Goal: Task Accomplishment & Management: Use online tool/utility

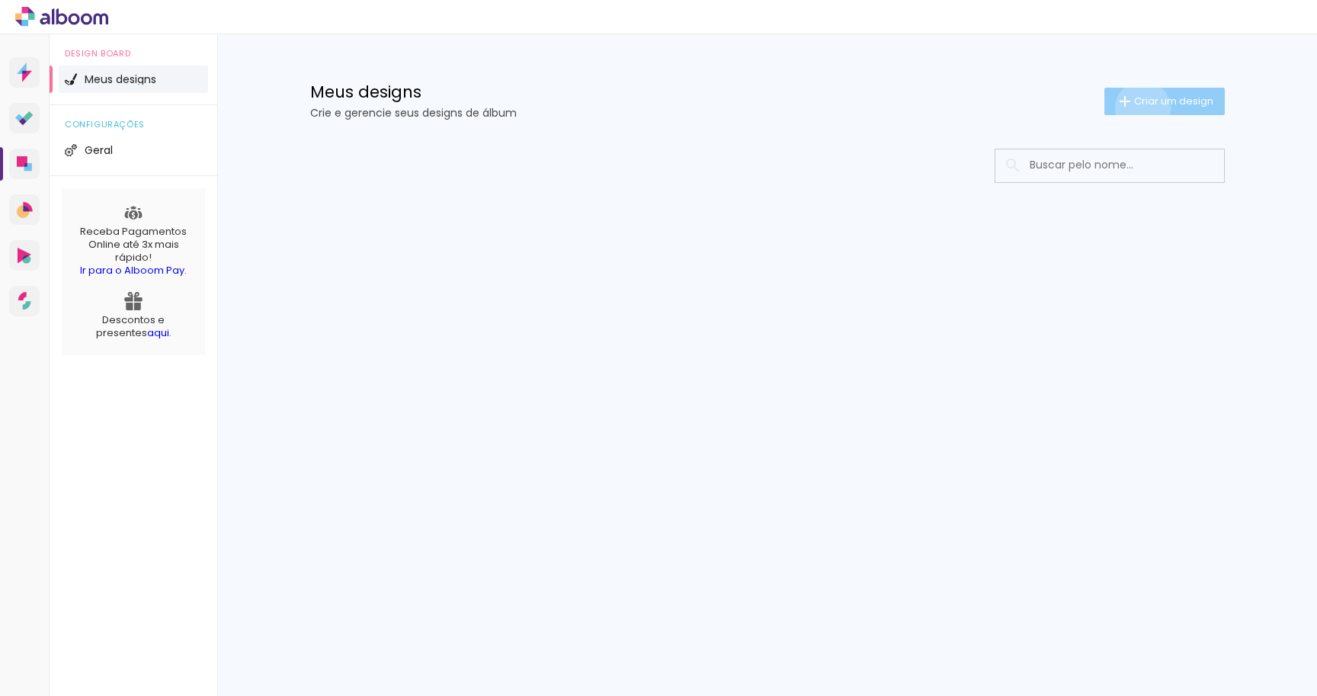
click at [1140, 108] on paper-button "Criar um design" at bounding box center [1164, 101] width 120 height 27
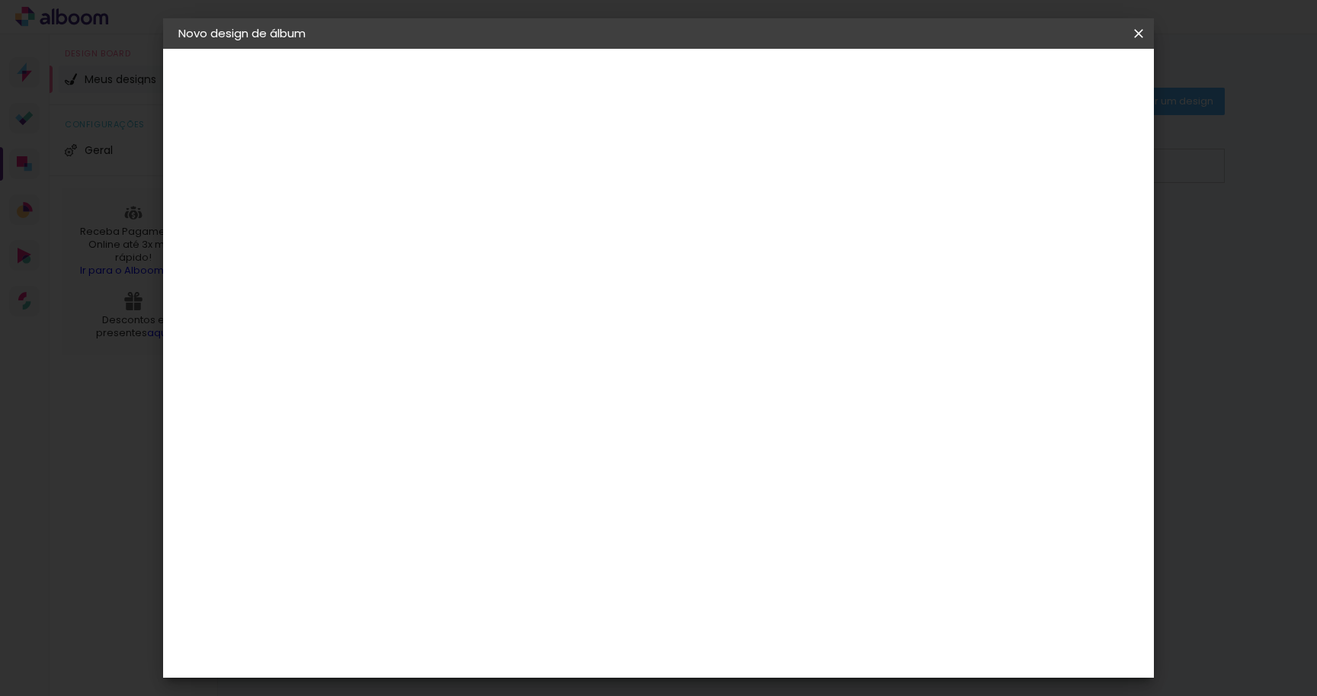
click at [428, 212] on input at bounding box center [428, 205] width 0 height 24
type input "Teste"
type paper-input "Teste"
click at [584, 89] on paper-button "Avançar" at bounding box center [546, 81] width 75 height 26
click at [482, 284] on input at bounding box center [466, 289] width 154 height 19
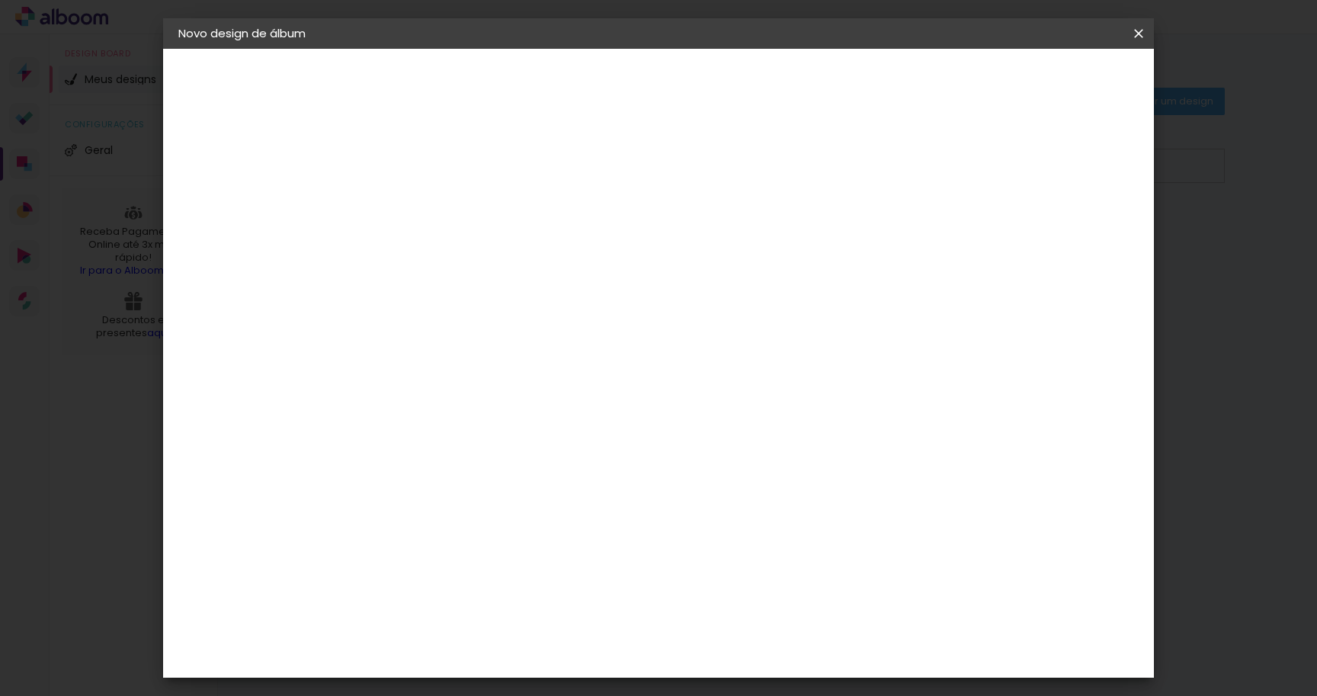
type input "go"
type paper-input "go"
click at [492, 349] on paper-item "Go image" at bounding box center [451, 348] width 134 height 40
click at [672, 243] on paper-item "Tamanho Livre" at bounding box center [605, 232] width 136 height 34
click at [672, 226] on paper-item "Tamanho Livre" at bounding box center [605, 232] width 136 height 34
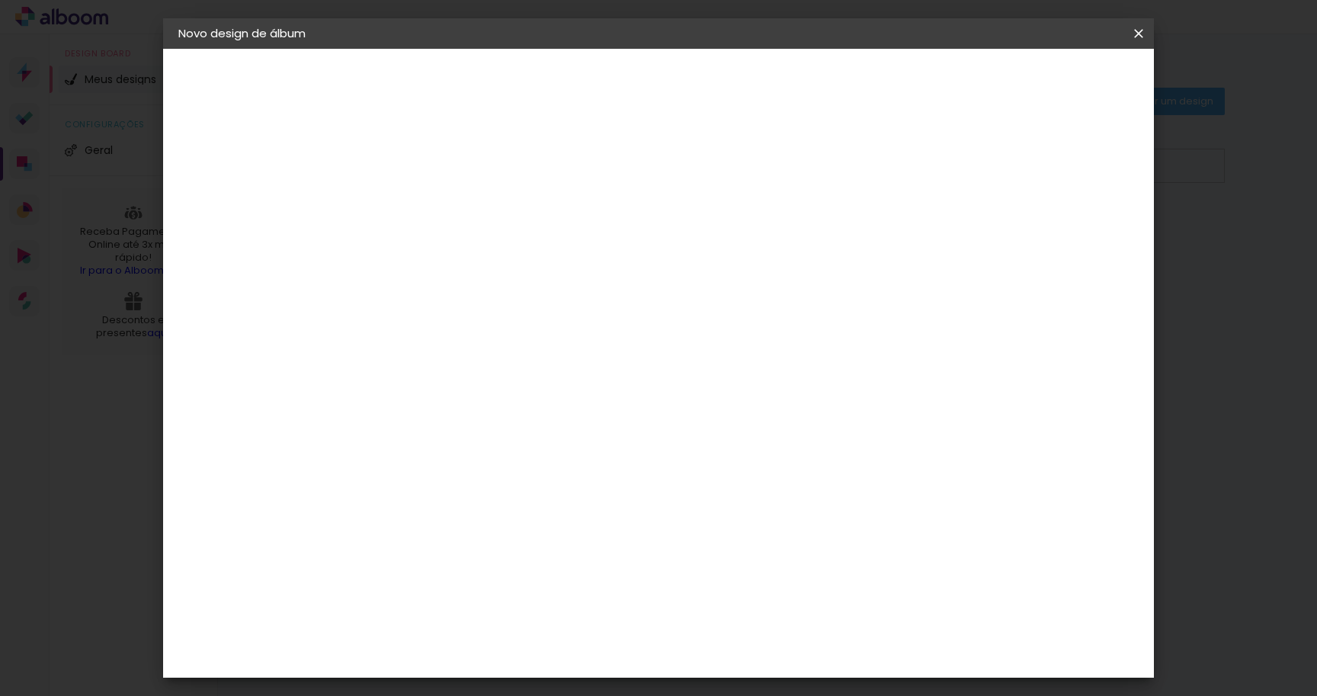
click at [563, 232] on iron-icon at bounding box center [553, 232] width 18 height 18
click at [232, 223] on iron-pages "Modelo Escolhendo modelo... Tamanho livre" at bounding box center [261, 222] width 167 height 30
click at [0, 0] on slot "Avançar" at bounding box center [0, 0] width 0 height 0
click at [1055, 85] on span "Iniciar design" at bounding box center [1020, 80] width 69 height 11
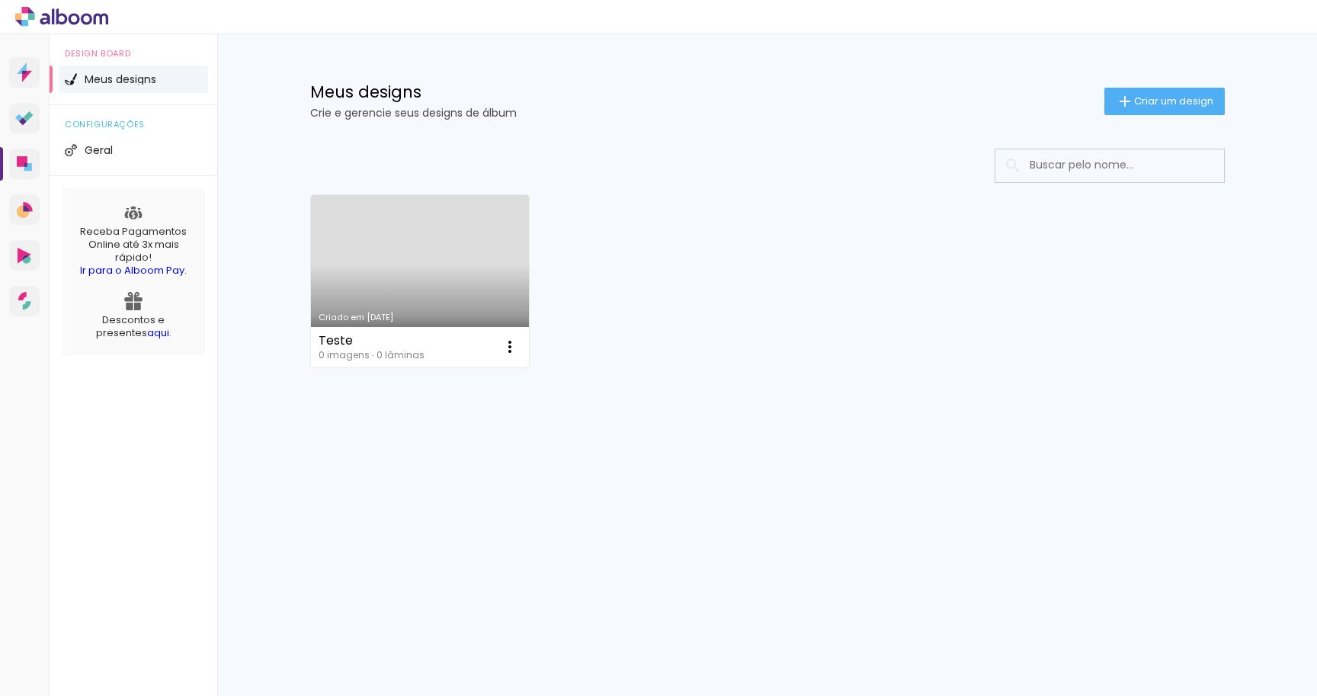
click at [422, 255] on link "Criado em [DATE]" at bounding box center [420, 281] width 219 height 172
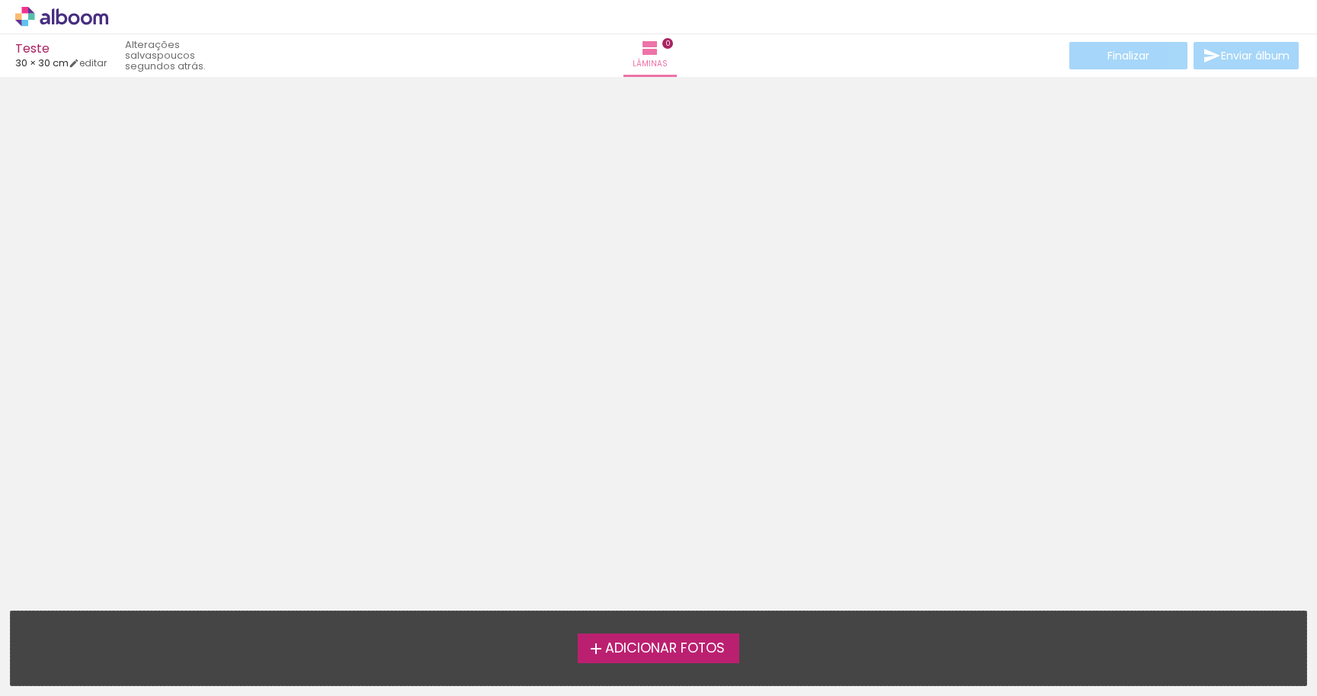
click at [654, 645] on span "Adicionar Fotos" at bounding box center [665, 649] width 120 height 14
click at [0, 0] on input "file" at bounding box center [0, 0] width 0 height 0
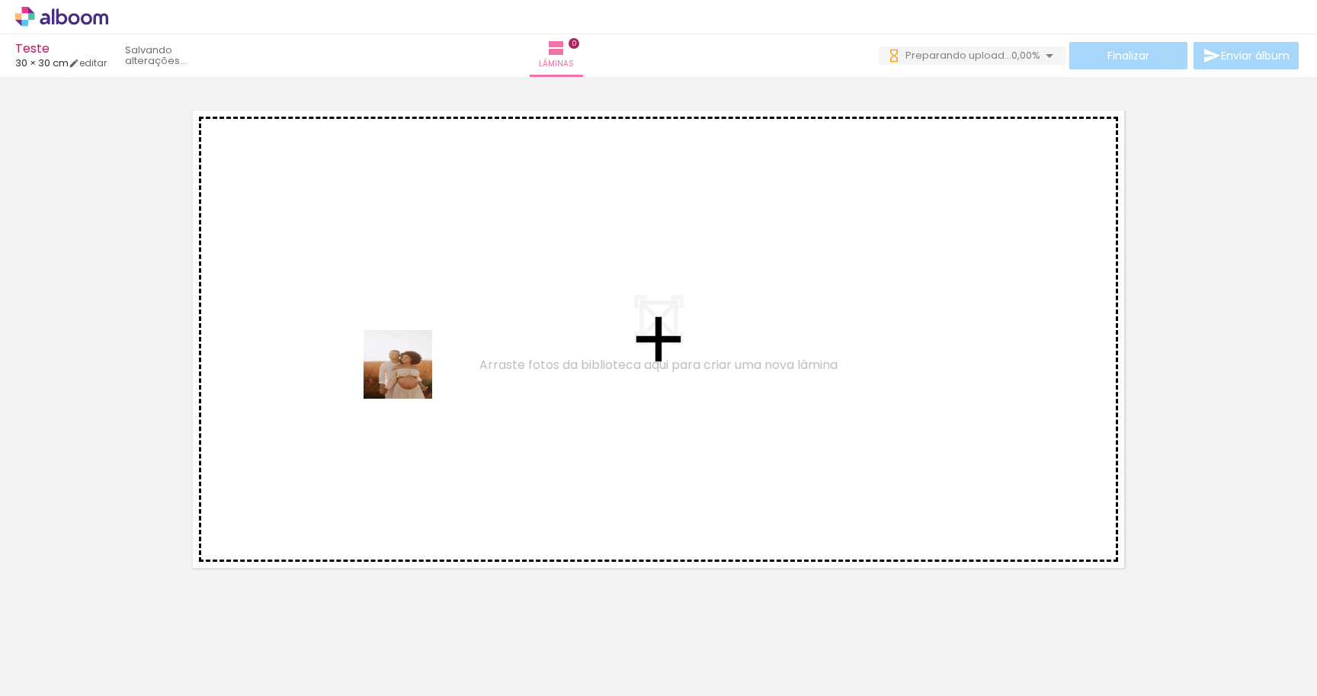
drag, startPoint x: 146, startPoint y: 658, endPoint x: 445, endPoint y: 348, distance: 430.7
click at [445, 348] on quentale-workspace at bounding box center [658, 348] width 1317 height 696
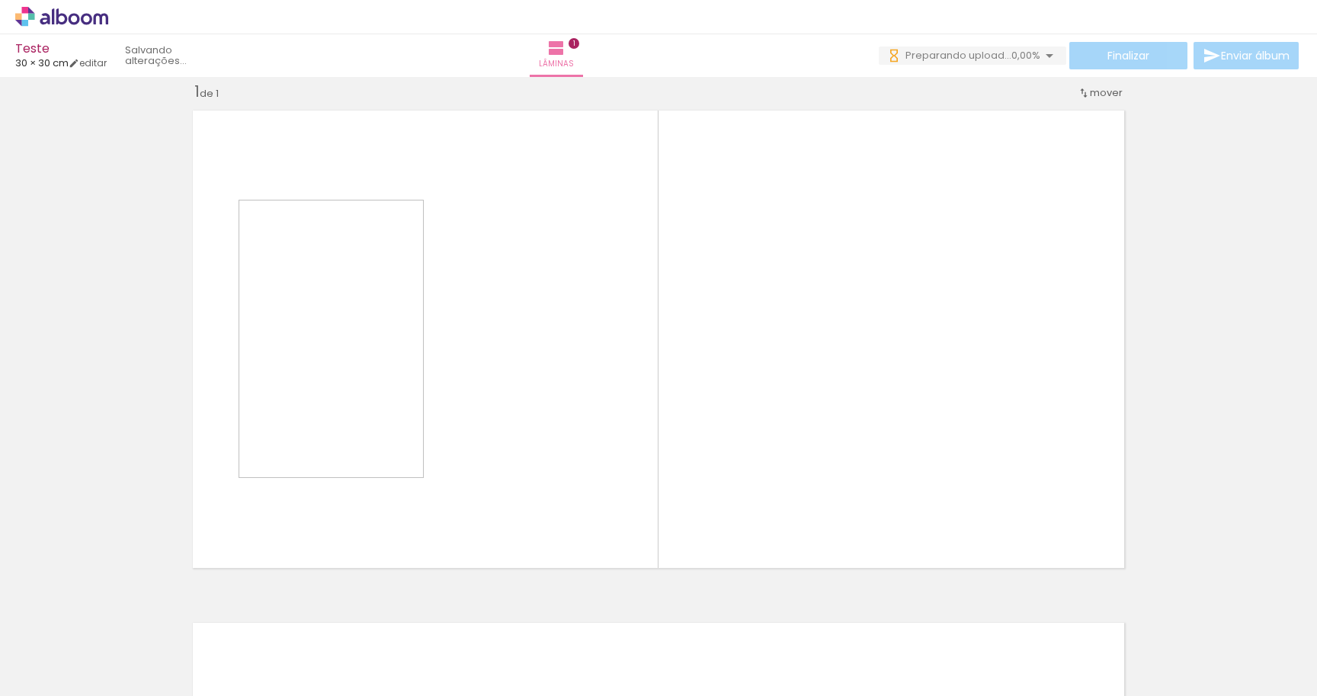
scroll to position [19, 0]
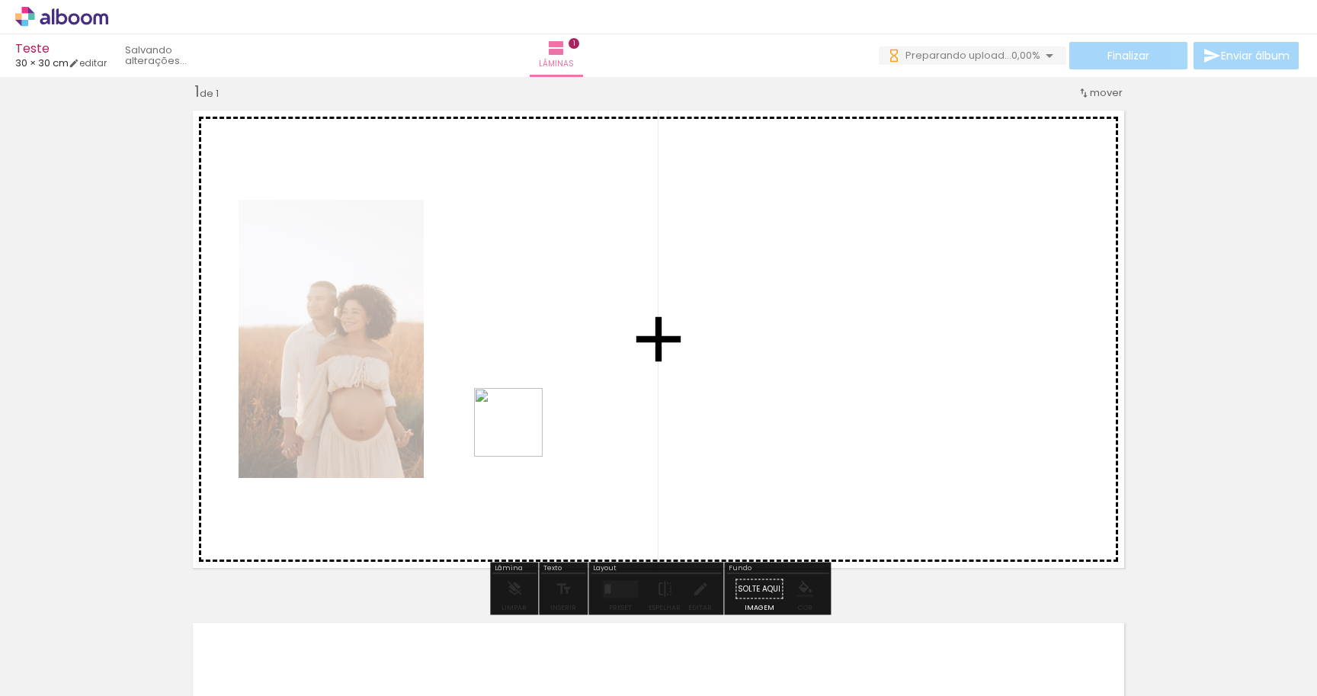
drag, startPoint x: 250, startPoint y: 660, endPoint x: 584, endPoint y: 393, distance: 427.8
click at [584, 393] on quentale-workspace at bounding box center [658, 348] width 1317 height 696
drag, startPoint x: 412, startPoint y: 664, endPoint x: 884, endPoint y: 323, distance: 582.0
click at [884, 323] on quentale-workspace at bounding box center [658, 348] width 1317 height 696
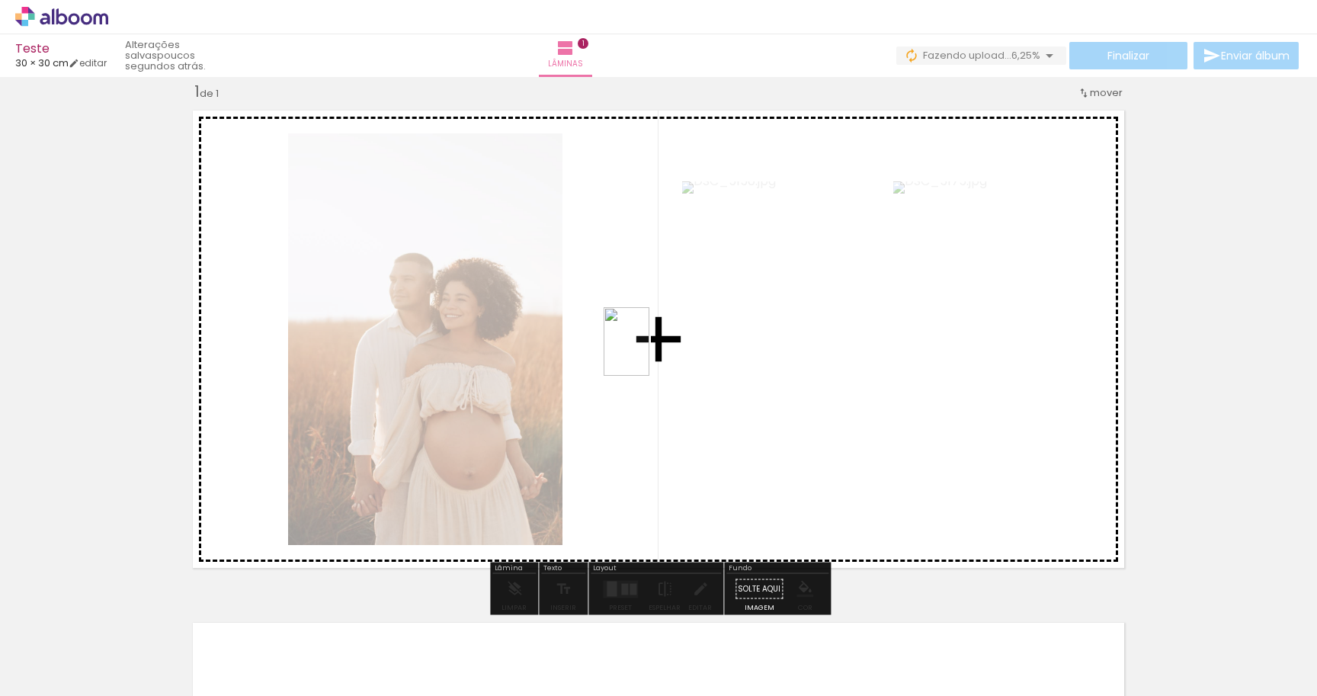
drag, startPoint x: 479, startPoint y: 677, endPoint x: 649, endPoint y: 354, distance: 365.5
click at [649, 354] on quentale-workspace at bounding box center [658, 348] width 1317 height 696
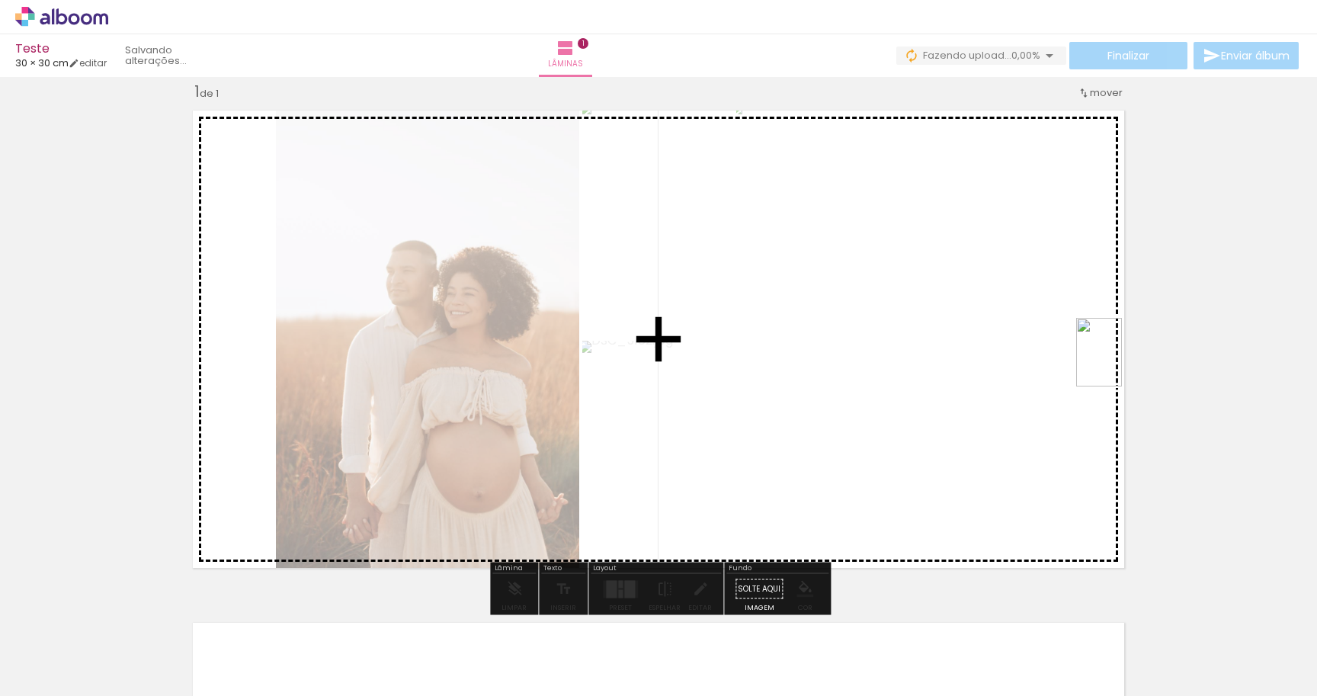
drag, startPoint x: 594, startPoint y: 665, endPoint x: 1114, endPoint y: 364, distance: 601.0
click at [1114, 364] on quentale-workspace at bounding box center [658, 348] width 1317 height 696
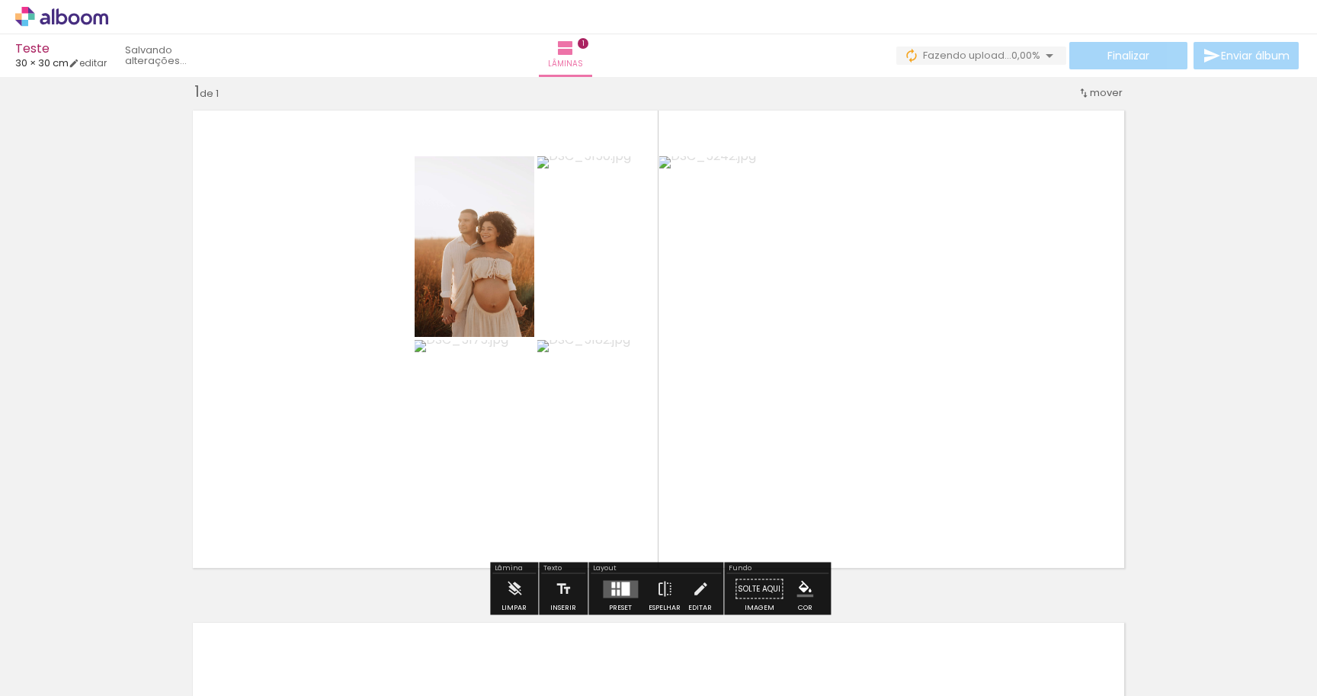
click at [621, 590] on div at bounding box center [625, 589] width 8 height 14
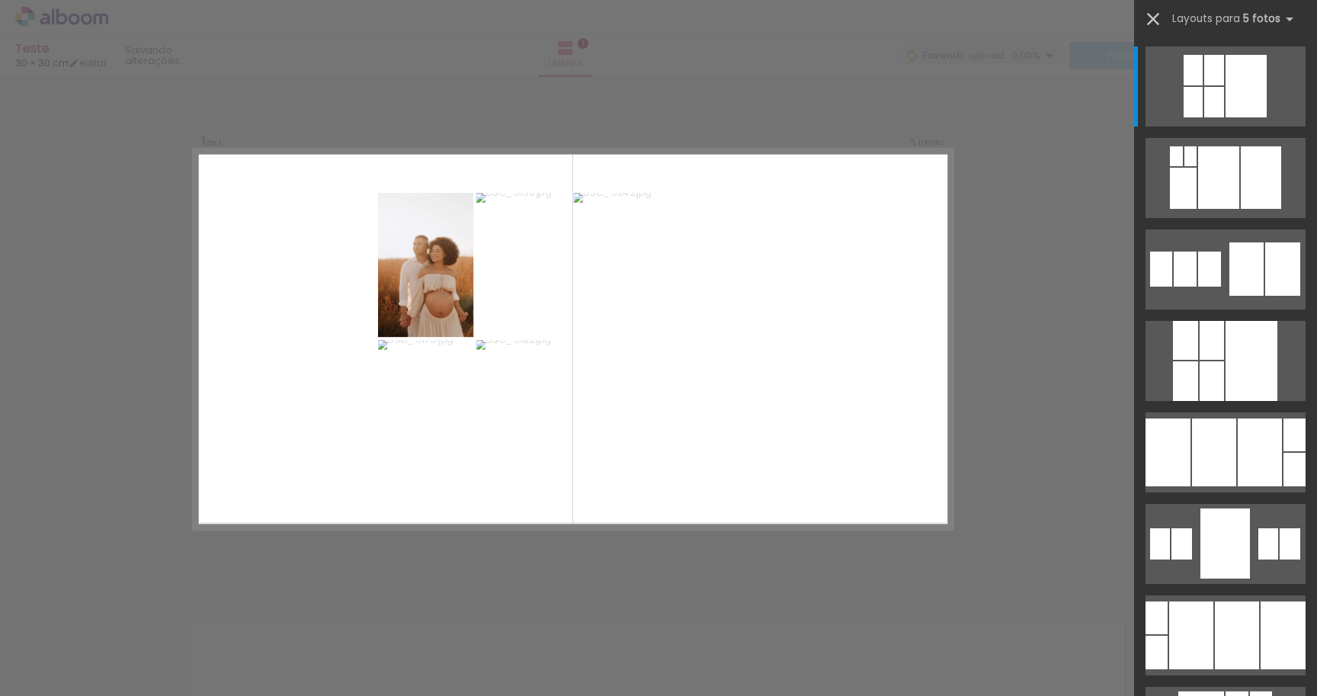
click at [1153, 21] on iron-icon at bounding box center [1153, 18] width 21 height 21
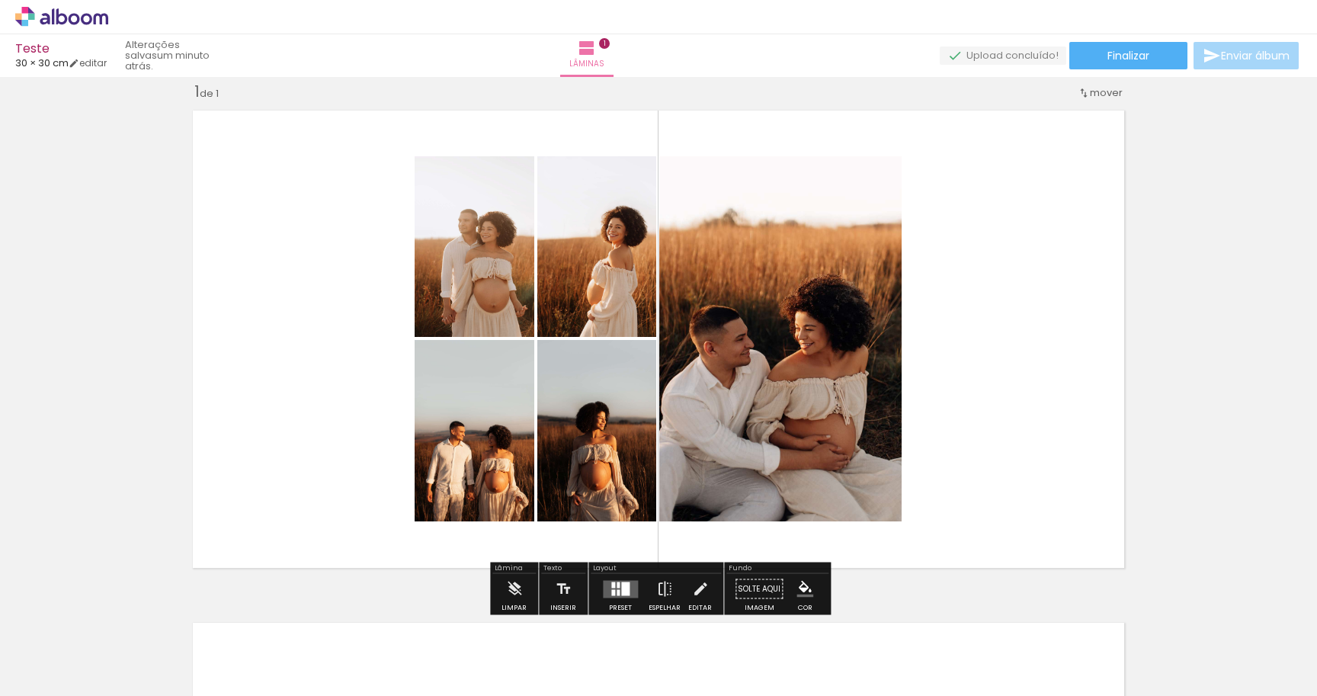
scroll to position [0, 178]
drag, startPoint x: 567, startPoint y: 657, endPoint x: 1235, endPoint y: 384, distance: 721.3
click at [1235, 384] on quentale-workspace at bounding box center [658, 348] width 1317 height 696
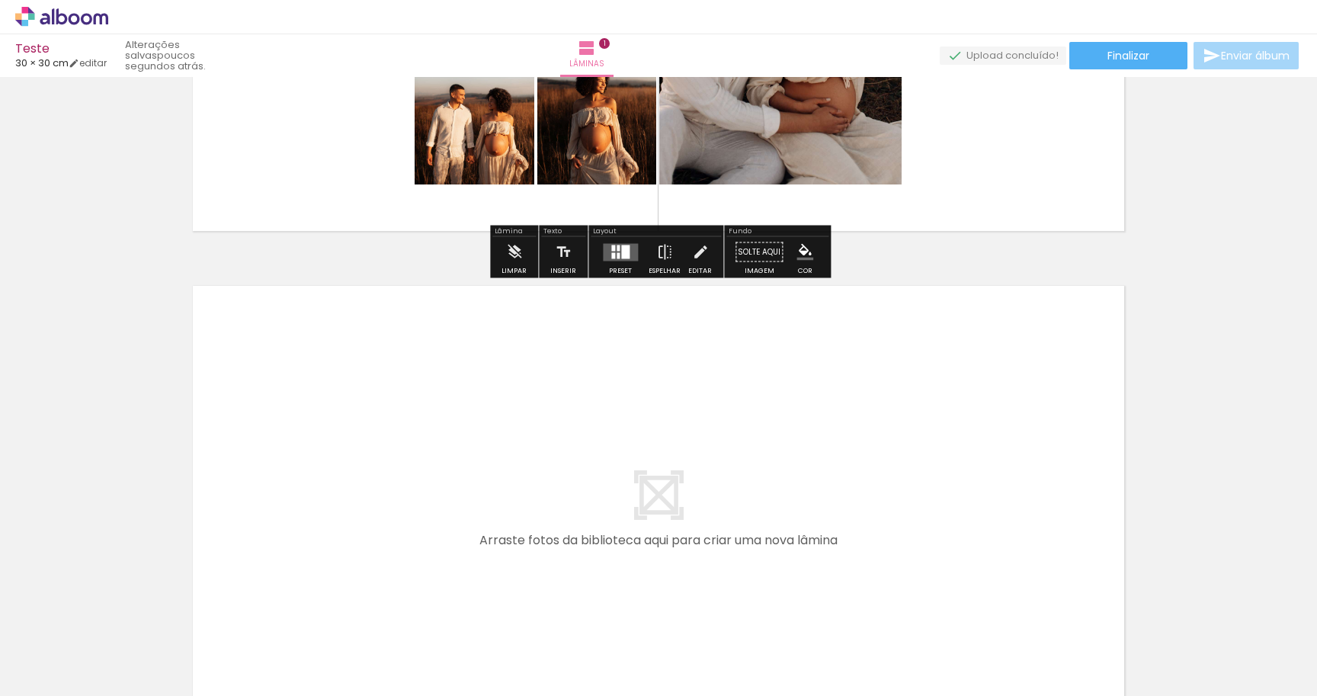
scroll to position [352, 0]
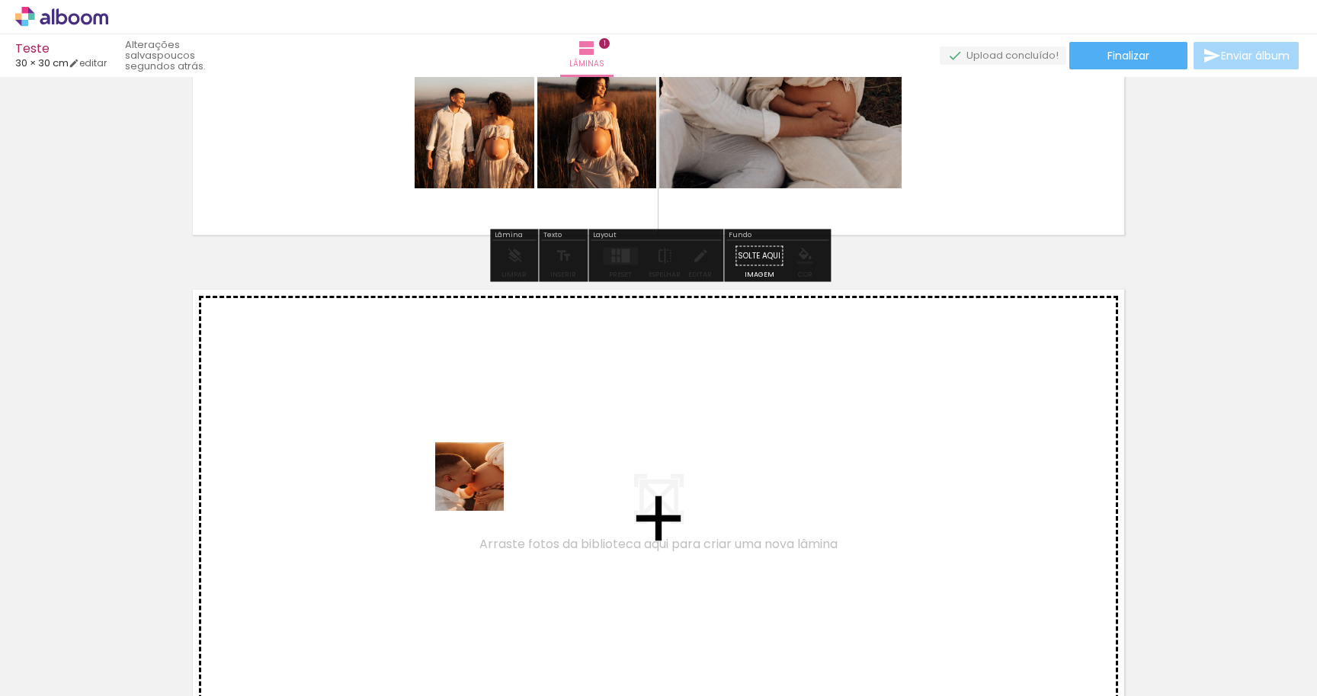
drag, startPoint x: 486, startPoint y: 668, endPoint x: 479, endPoint y: 480, distance: 188.4
click at [479, 480] on quentale-workspace at bounding box center [658, 348] width 1317 height 696
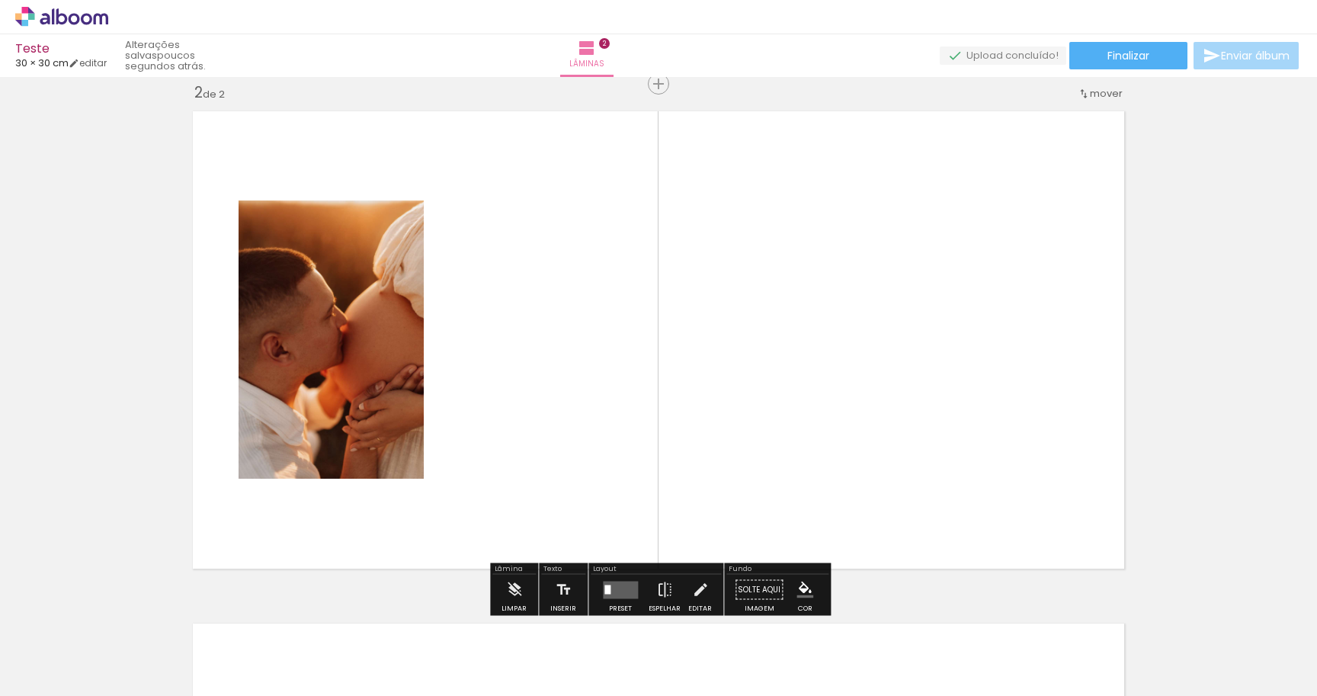
scroll to position [531, 0]
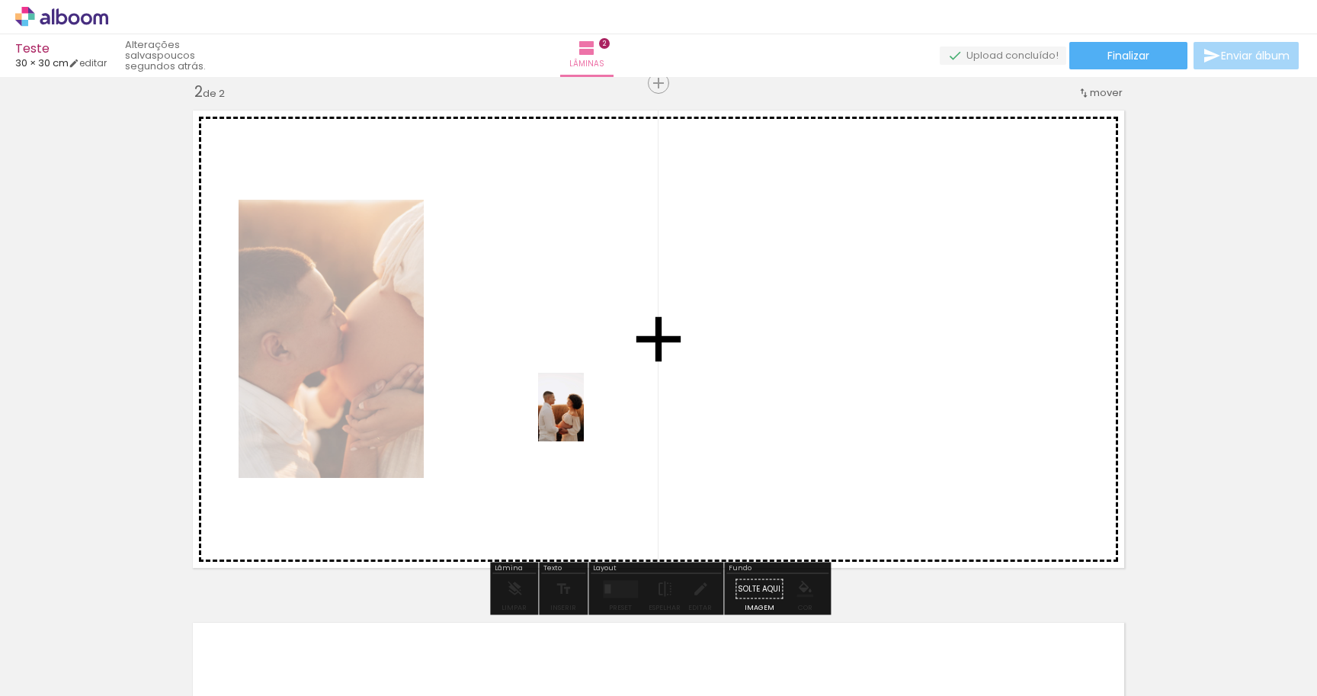
drag, startPoint x: 570, startPoint y: 662, endPoint x: 584, endPoint y: 418, distance: 243.5
click at [584, 418] on quentale-workspace at bounding box center [658, 348] width 1317 height 696
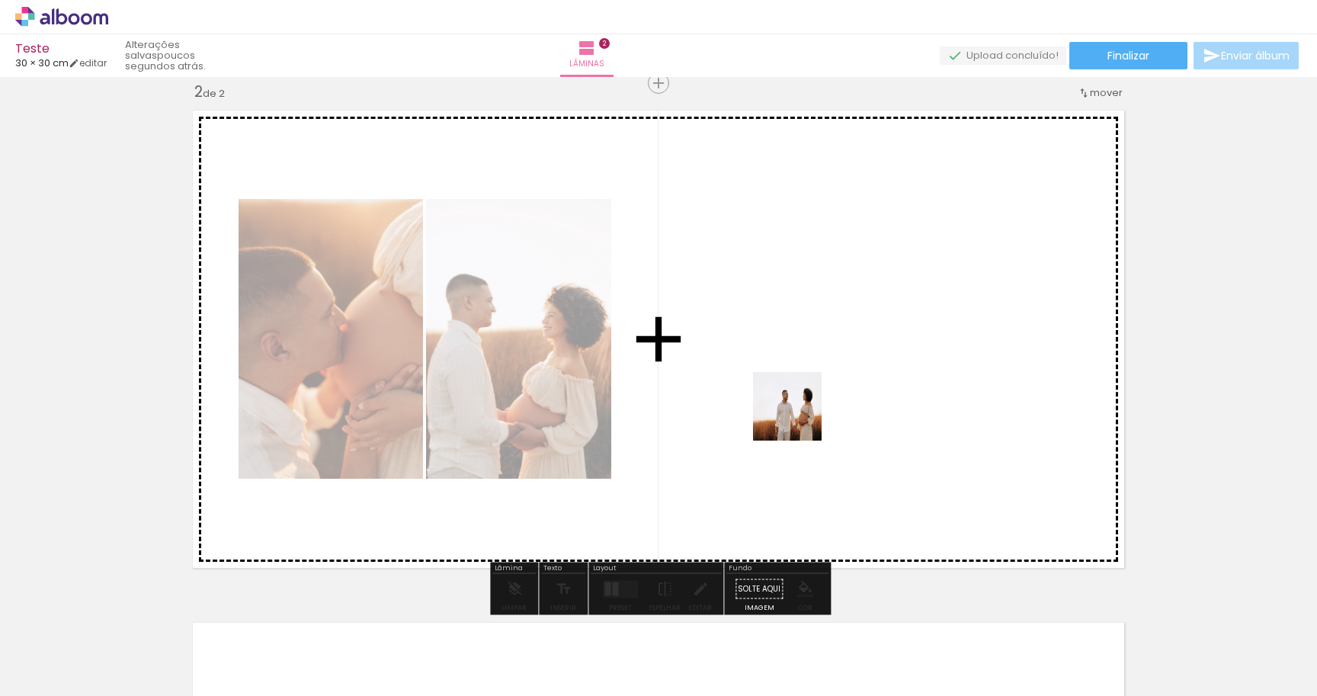
drag, startPoint x: 665, startPoint y: 672, endPoint x: 890, endPoint y: 299, distance: 435.9
click at [890, 299] on quentale-workspace at bounding box center [658, 348] width 1317 height 696
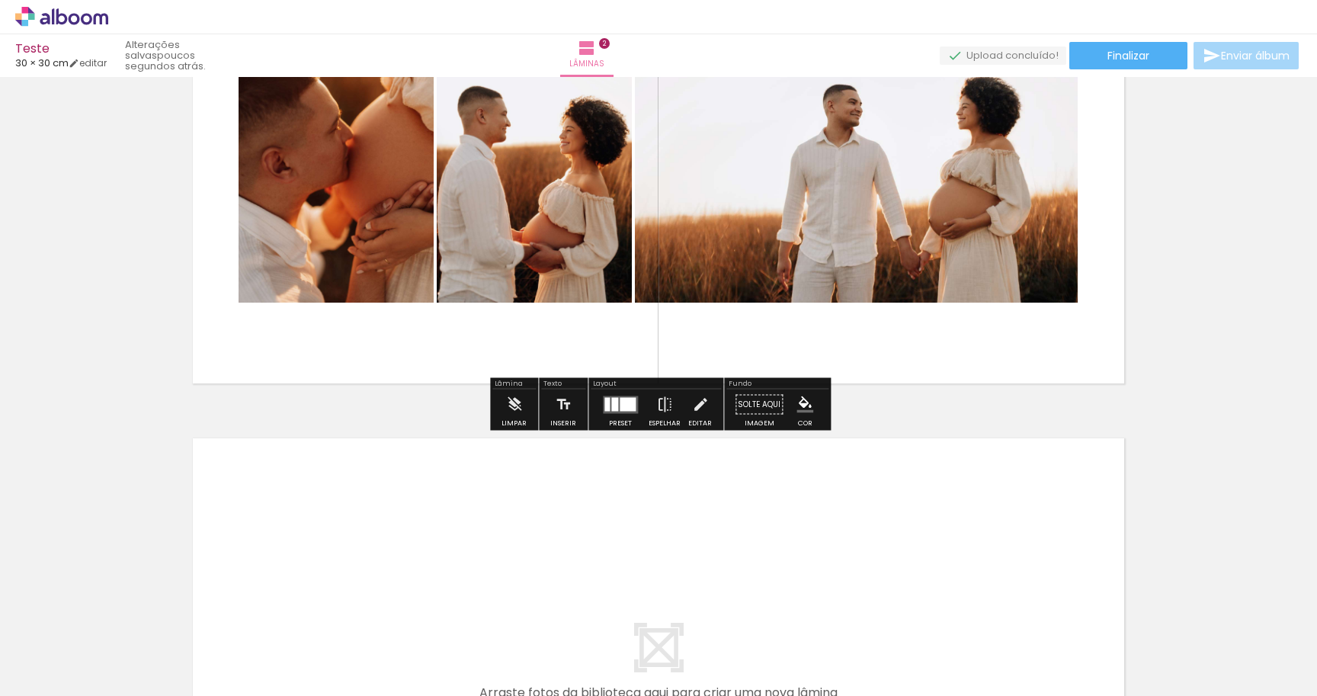
scroll to position [1041, 0]
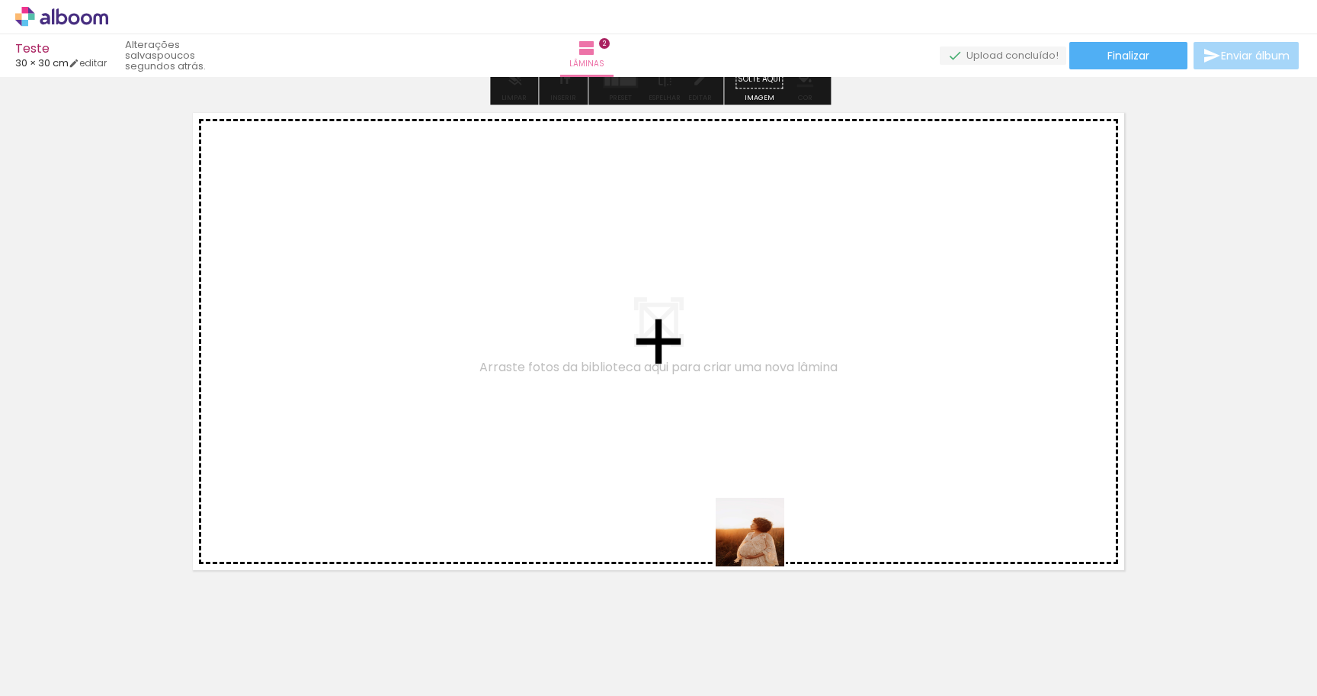
drag, startPoint x: 749, startPoint y: 646, endPoint x: 811, endPoint y: 450, distance: 205.4
click at [811, 450] on quentale-workspace at bounding box center [658, 348] width 1317 height 696
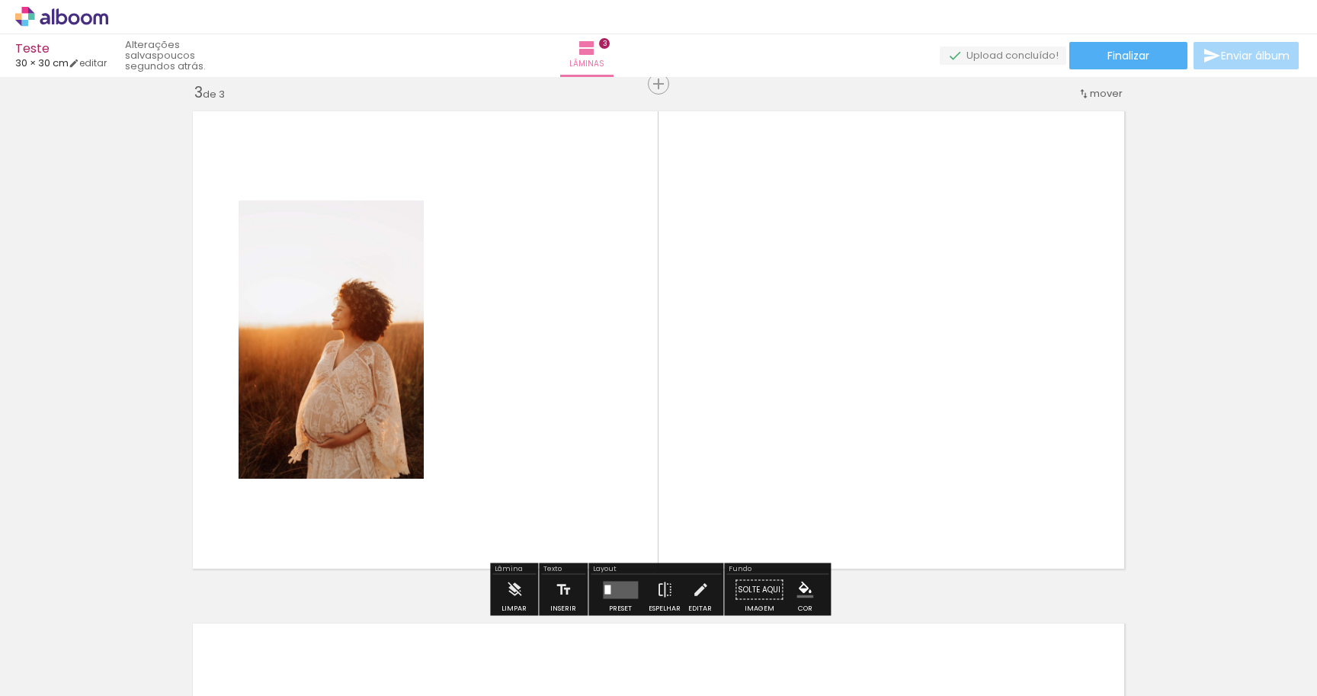
scroll to position [1043, 0]
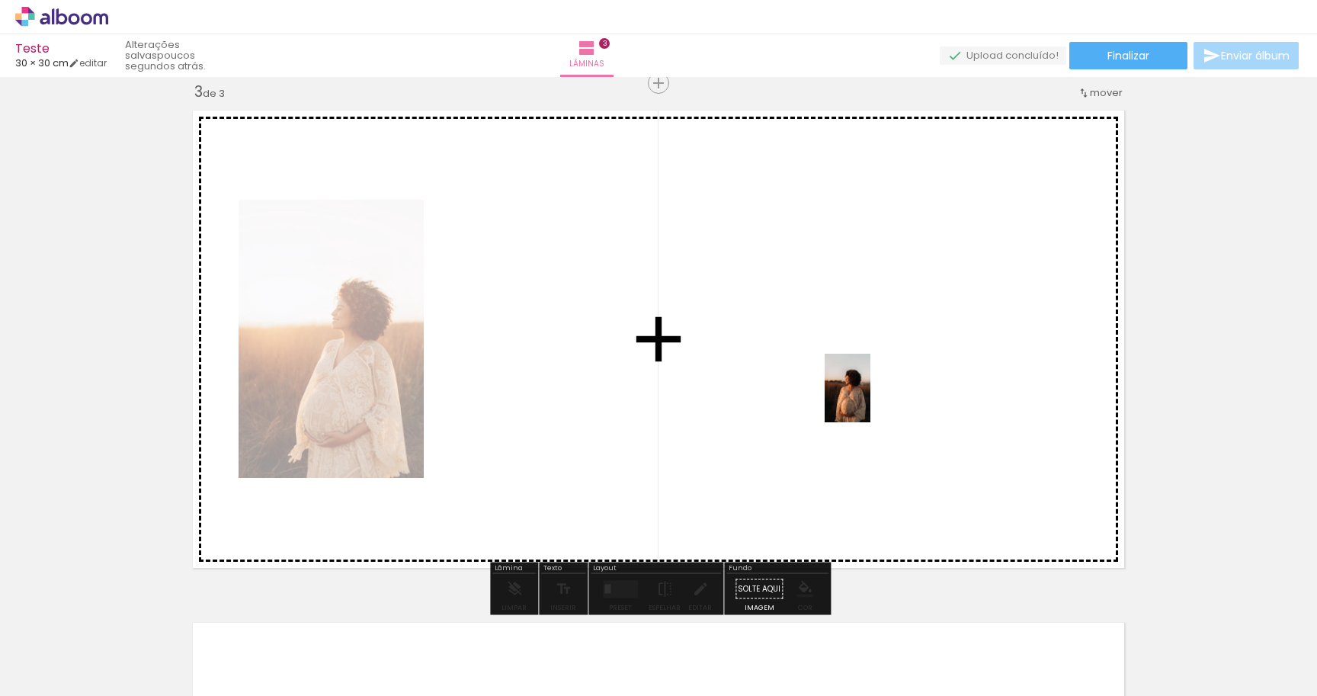
drag, startPoint x: 833, startPoint y: 675, endPoint x: 870, endPoint y: 399, distance: 279.2
click at [870, 399] on quentale-workspace at bounding box center [658, 348] width 1317 height 696
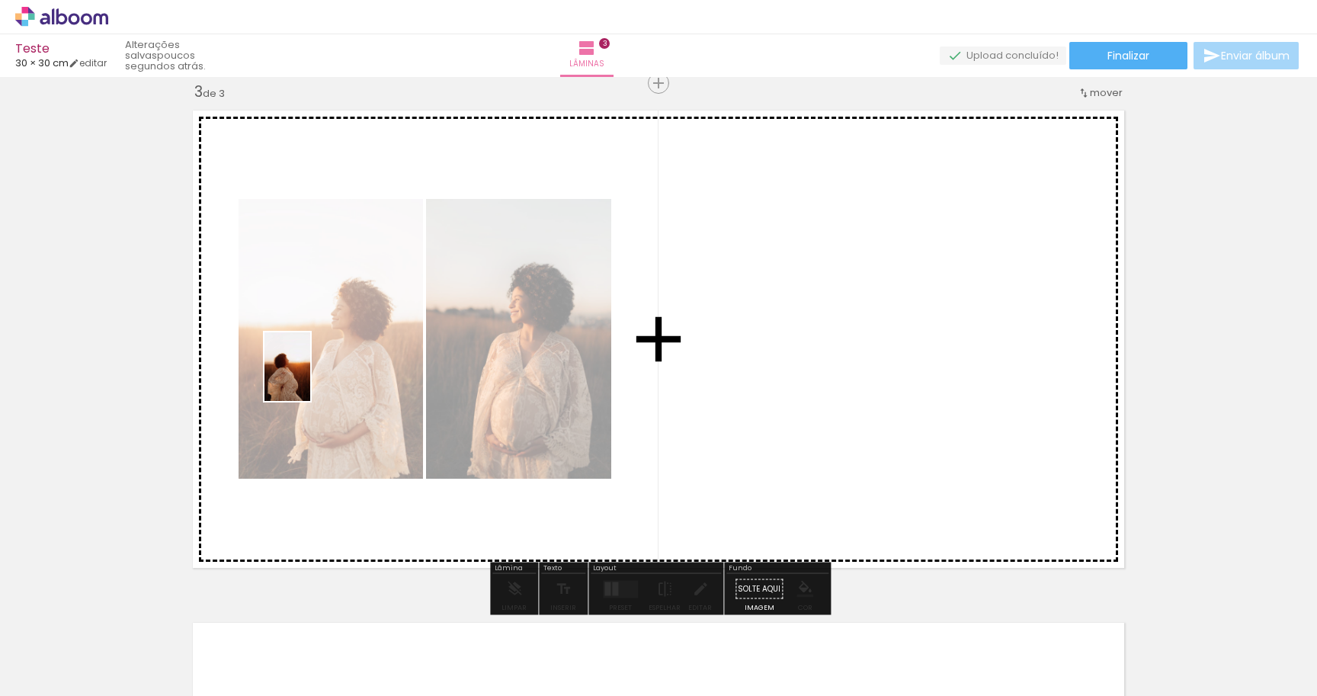
drag, startPoint x: 921, startPoint y: 662, endPoint x: 310, endPoint y: 378, distance: 673.5
click at [310, 378] on quentale-workspace at bounding box center [658, 348] width 1317 height 696
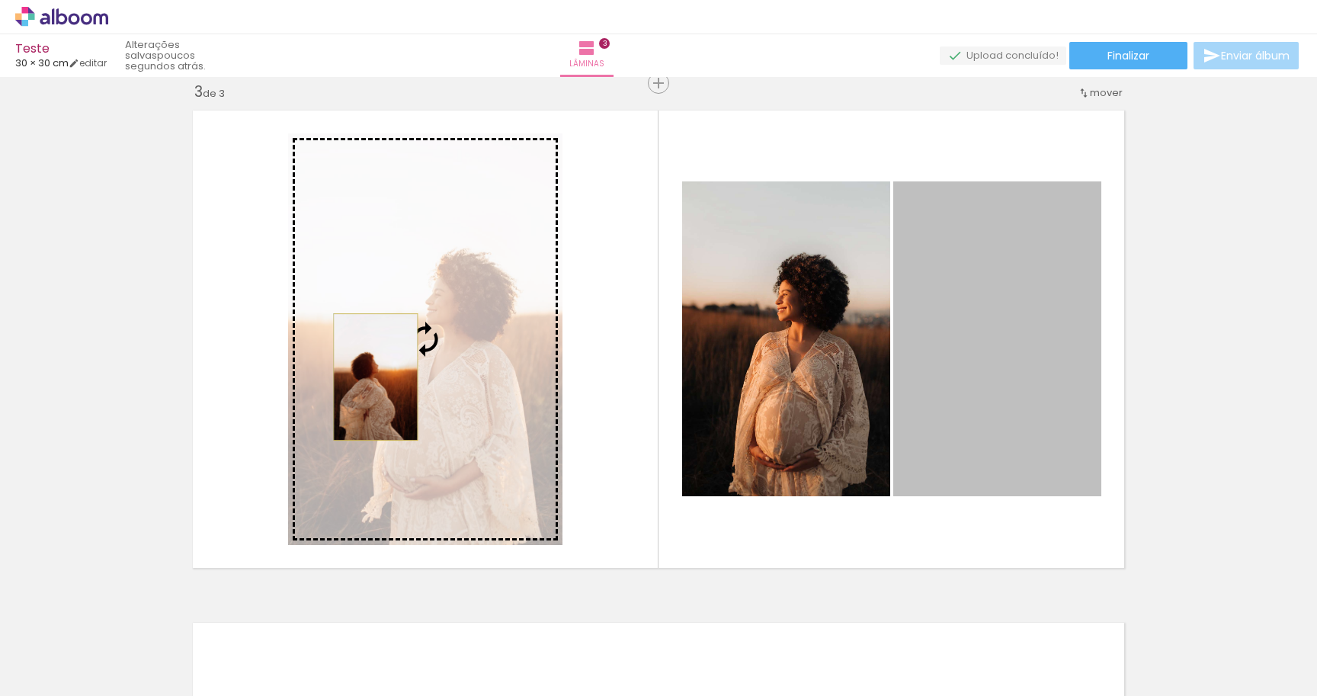
drag, startPoint x: 947, startPoint y: 378, endPoint x: 376, endPoint y: 377, distance: 571.7
click at [0, 0] on slot at bounding box center [0, 0] width 0 height 0
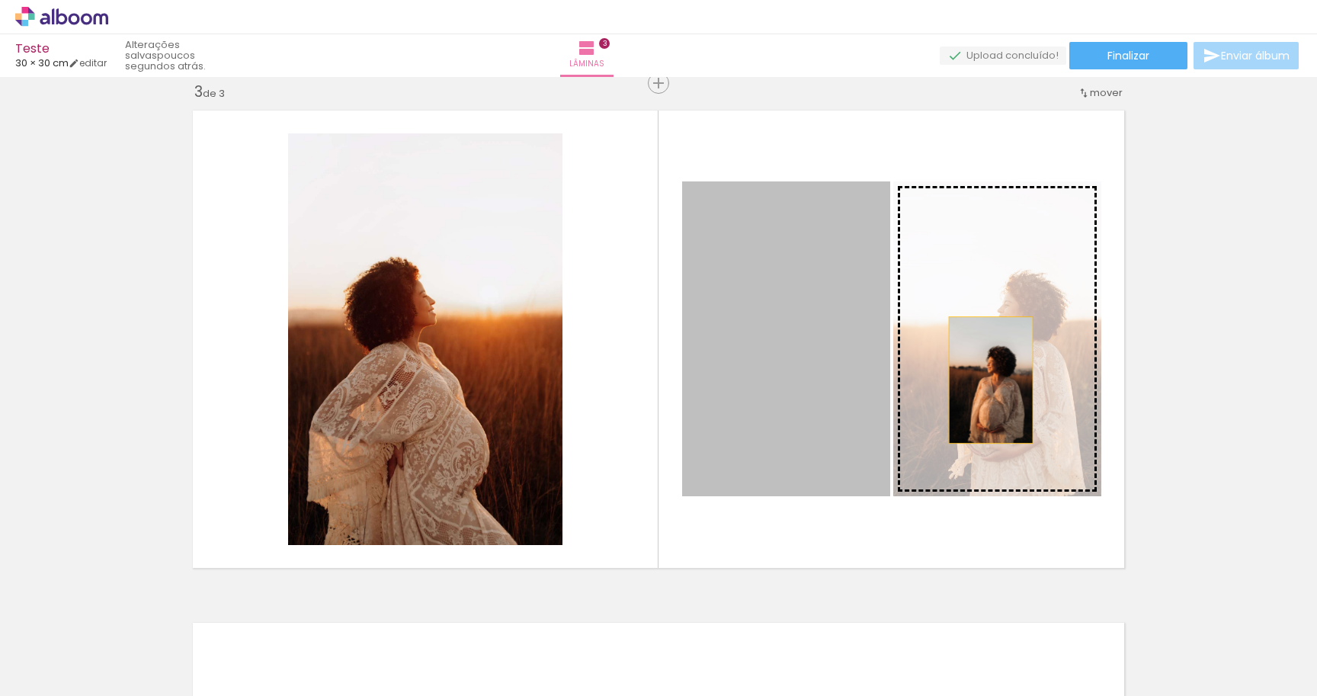
drag, startPoint x: 742, startPoint y: 339, endPoint x: 990, endPoint y: 378, distance: 250.8
click at [0, 0] on slot at bounding box center [0, 0] width 0 height 0
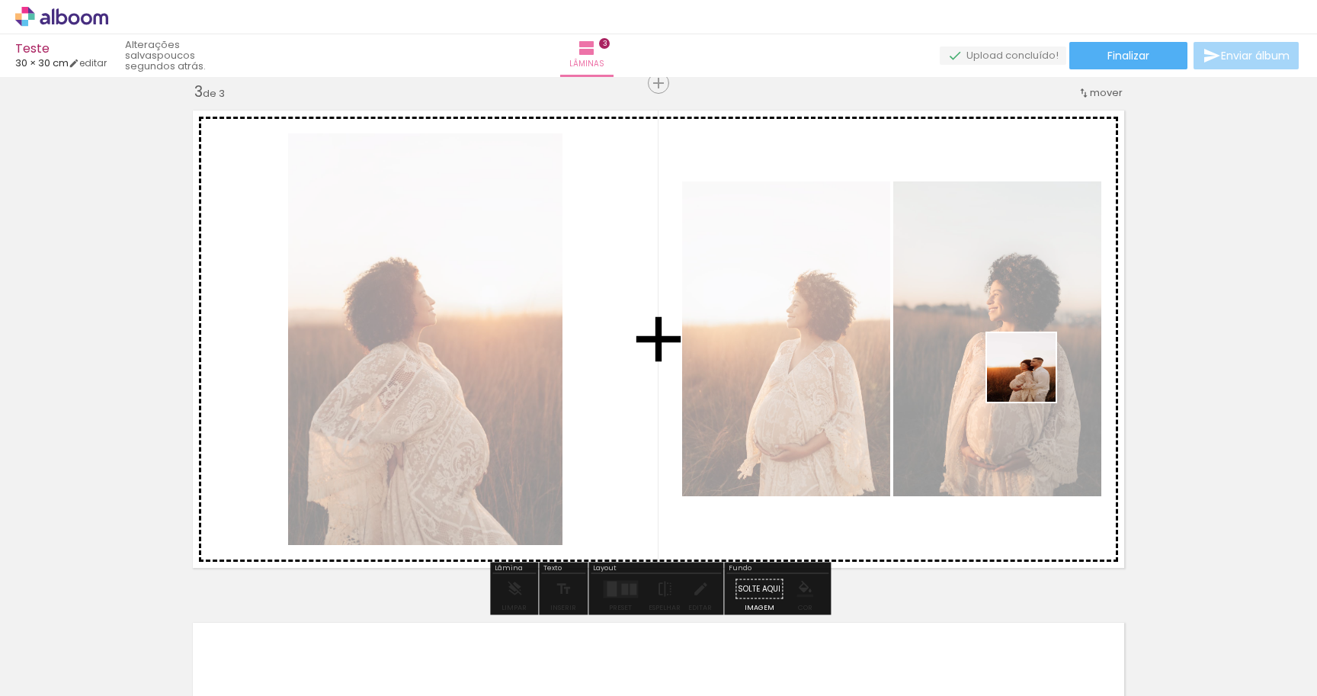
drag, startPoint x: 1001, startPoint y: 668, endPoint x: 1034, endPoint y: 375, distance: 294.6
click at [1034, 375] on quentale-workspace at bounding box center [658, 348] width 1317 height 696
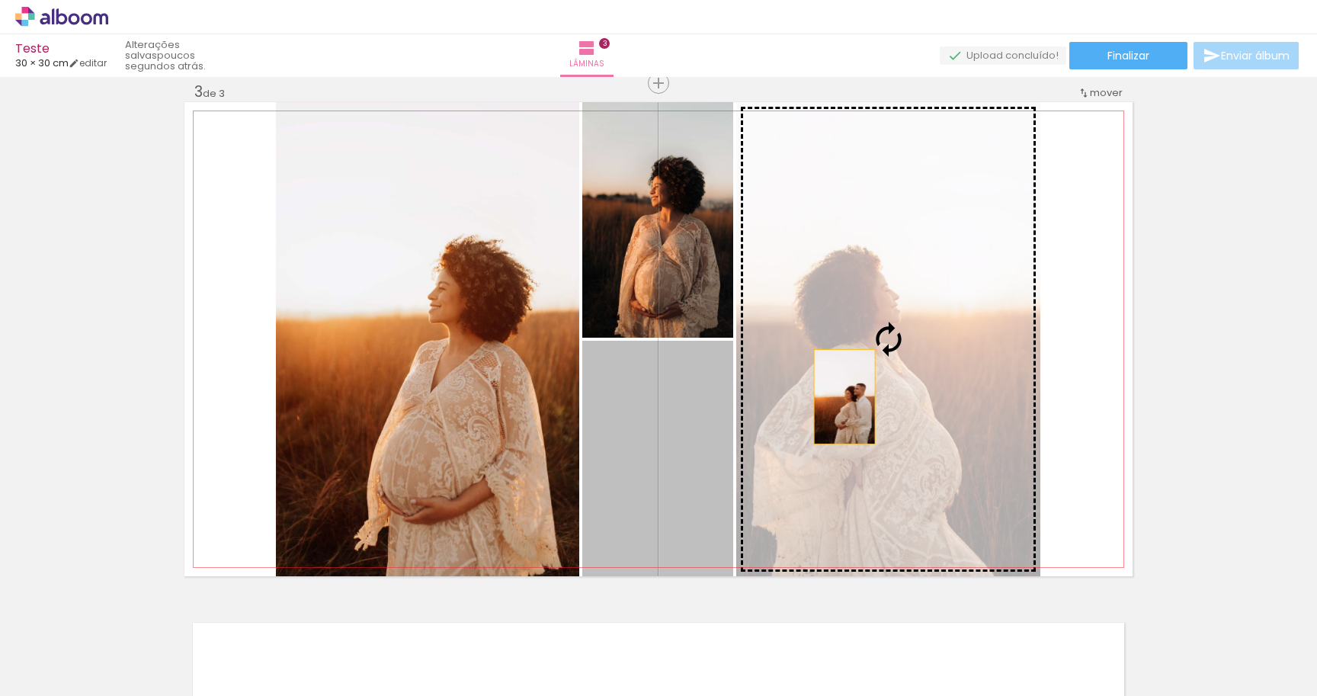
drag, startPoint x: 659, startPoint y: 440, endPoint x: 919, endPoint y: 380, distance: 267.4
click at [0, 0] on slot at bounding box center [0, 0] width 0 height 0
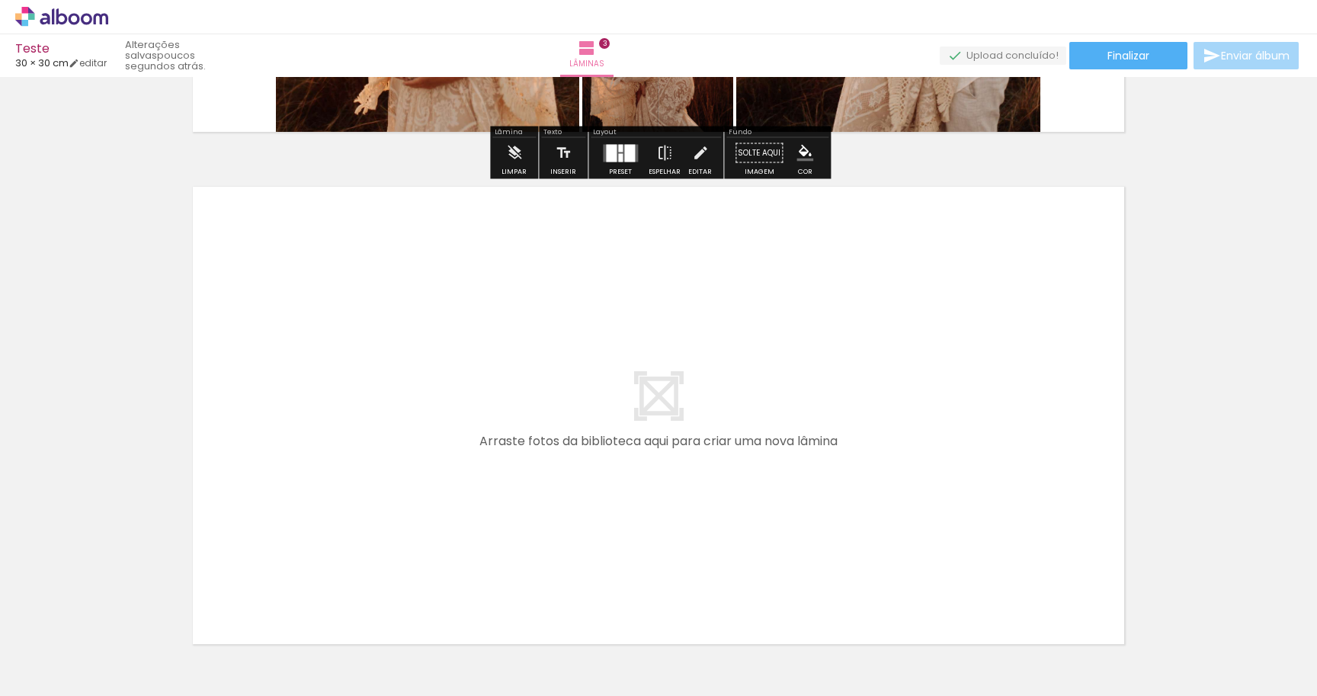
scroll to position [1585, 0]
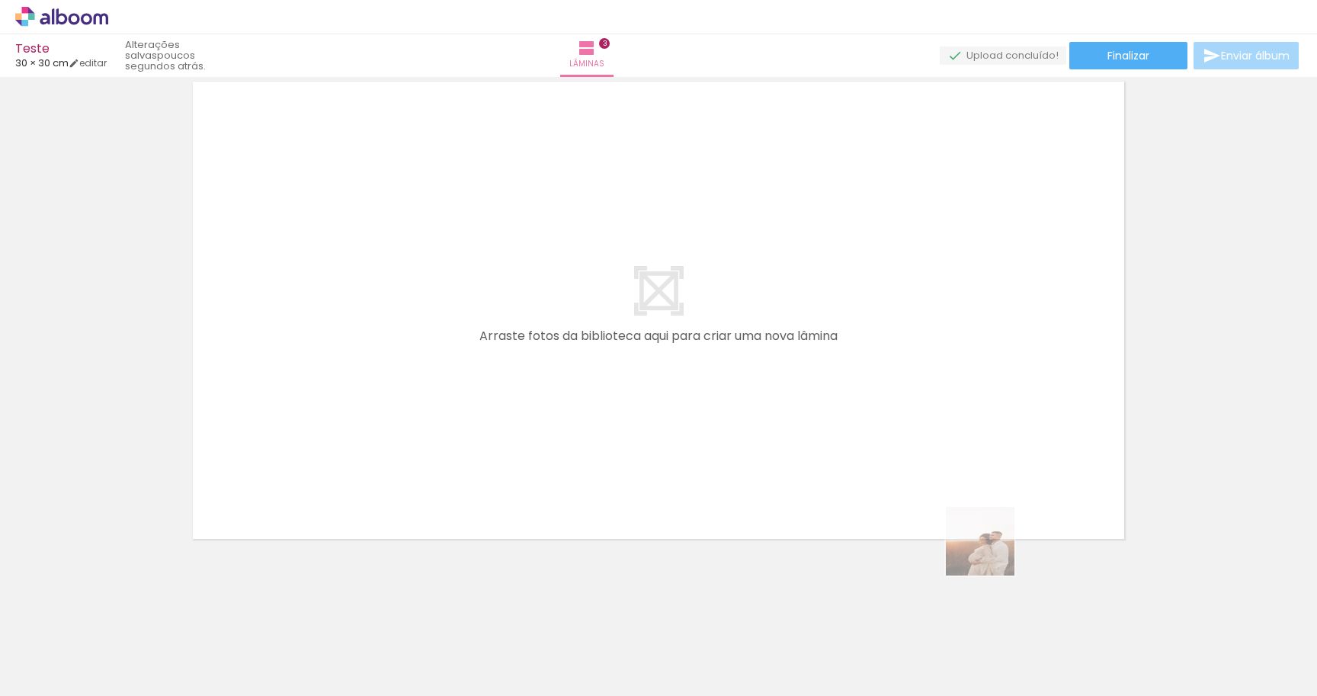
drag, startPoint x: 1007, startPoint y: 660, endPoint x: 1008, endPoint y: 303, distance: 356.7
click at [1008, 303] on quentale-workspace at bounding box center [658, 348] width 1317 height 696
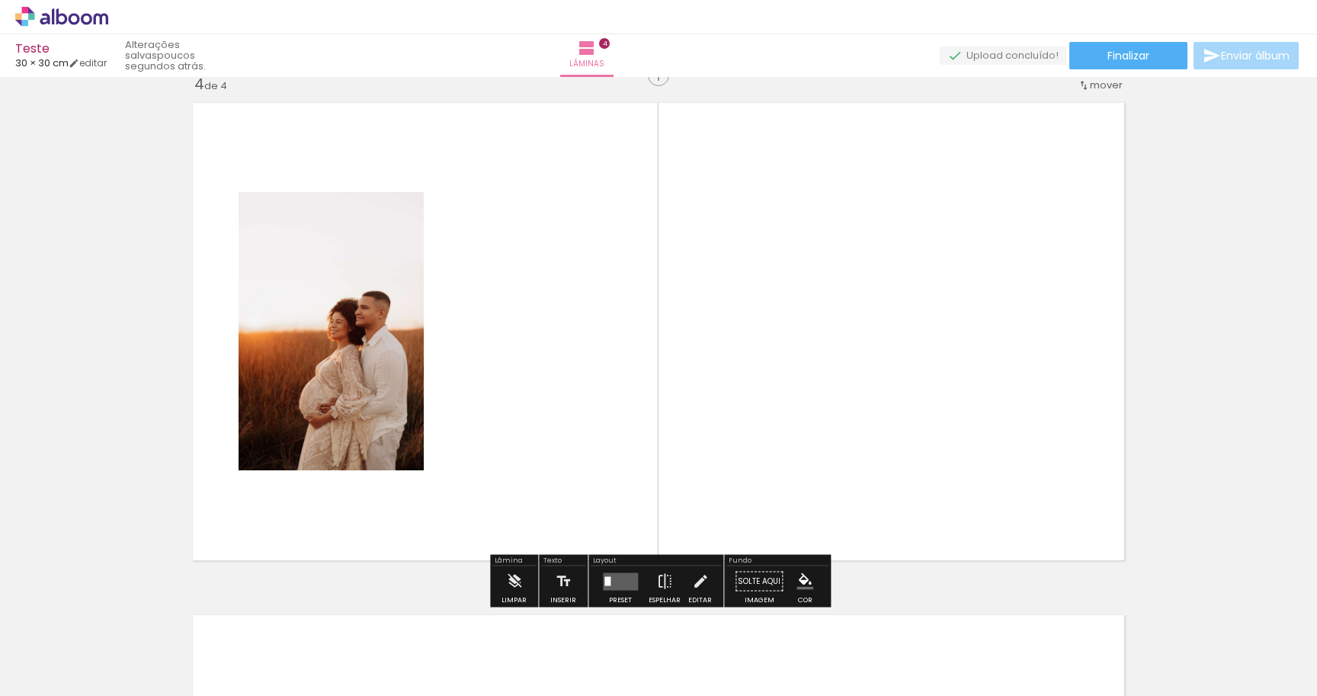
scroll to position [1556, 0]
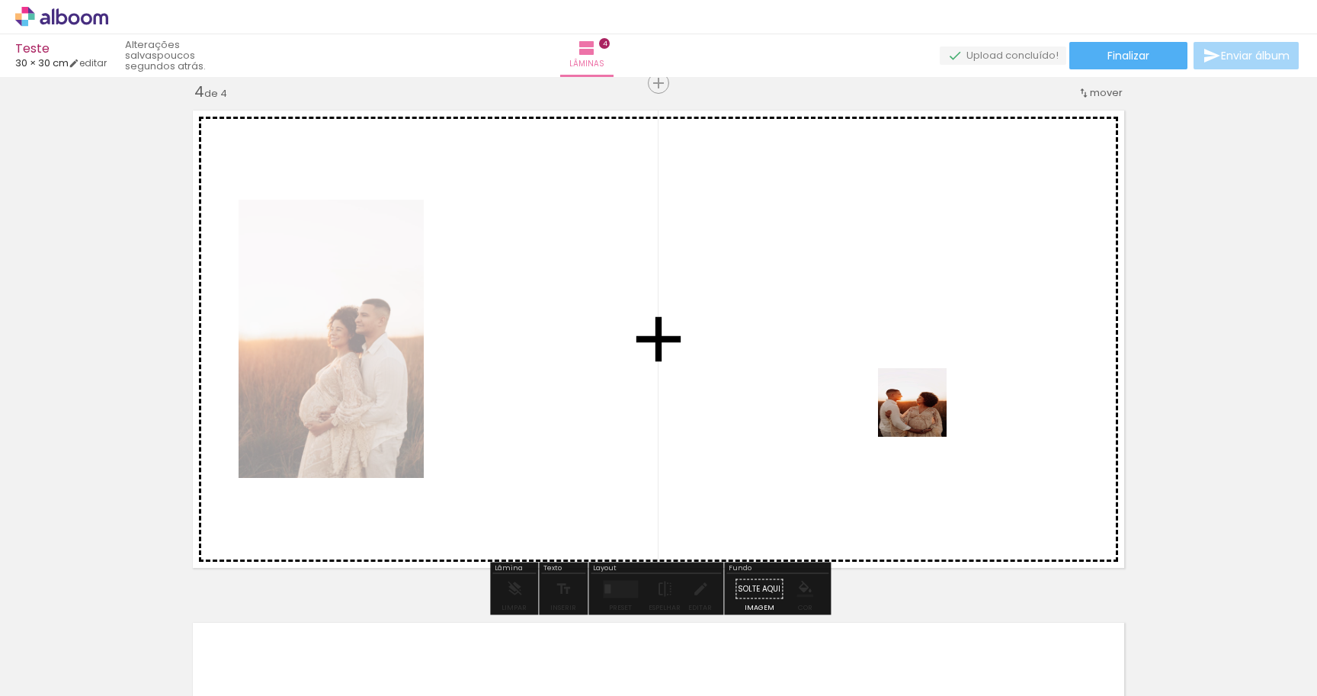
drag, startPoint x: 1108, startPoint y: 657, endPoint x: 924, endPoint y: 414, distance: 305.2
click at [924, 414] on quentale-workspace at bounding box center [658, 348] width 1317 height 696
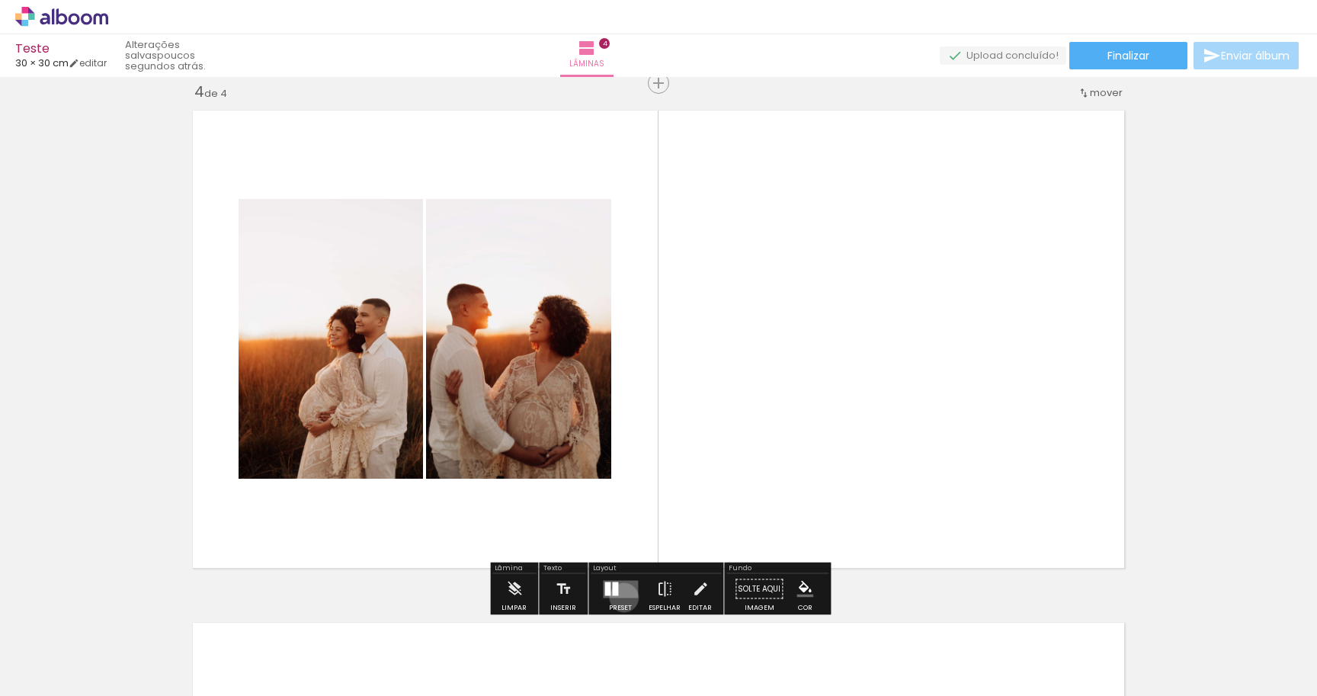
click at [620, 597] on quentale-layouter at bounding box center [620, 589] width 35 height 18
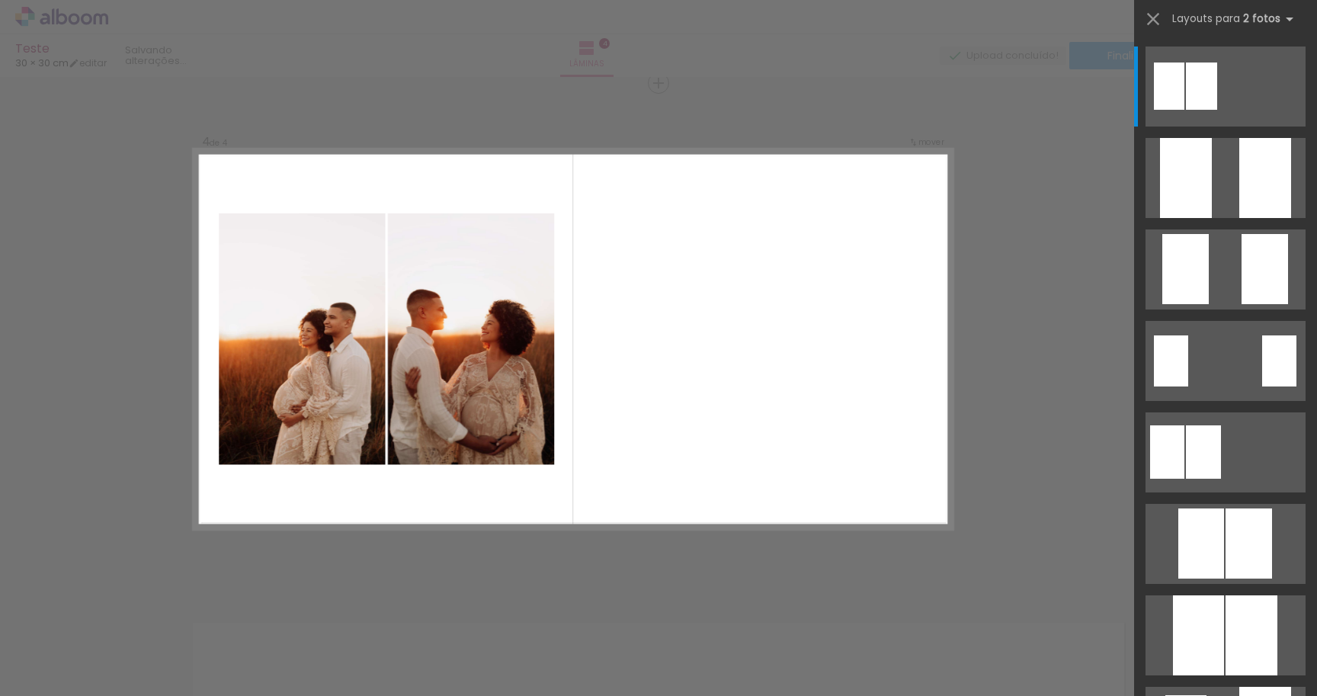
click at [1174, 401] on div at bounding box center [1225, 446] width 183 height 91
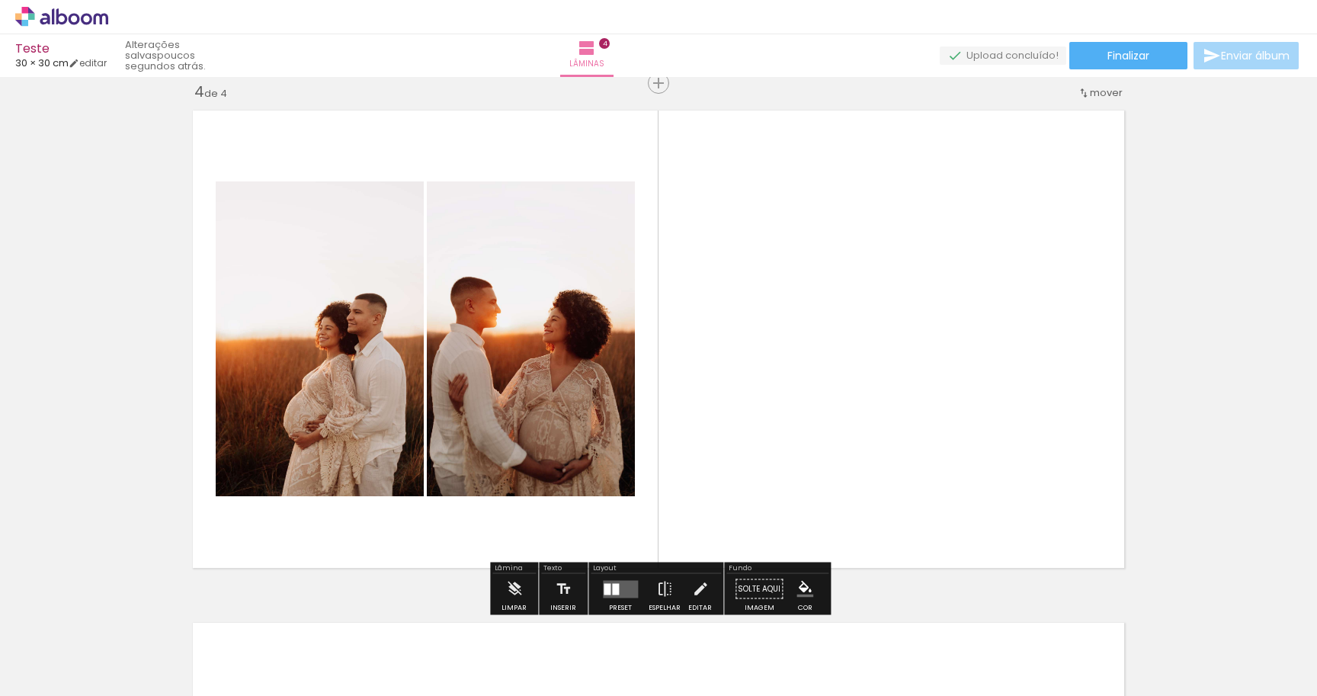
scroll to position [30, 0]
click at [620, 585] on quentale-layouter at bounding box center [620, 589] width 35 height 18
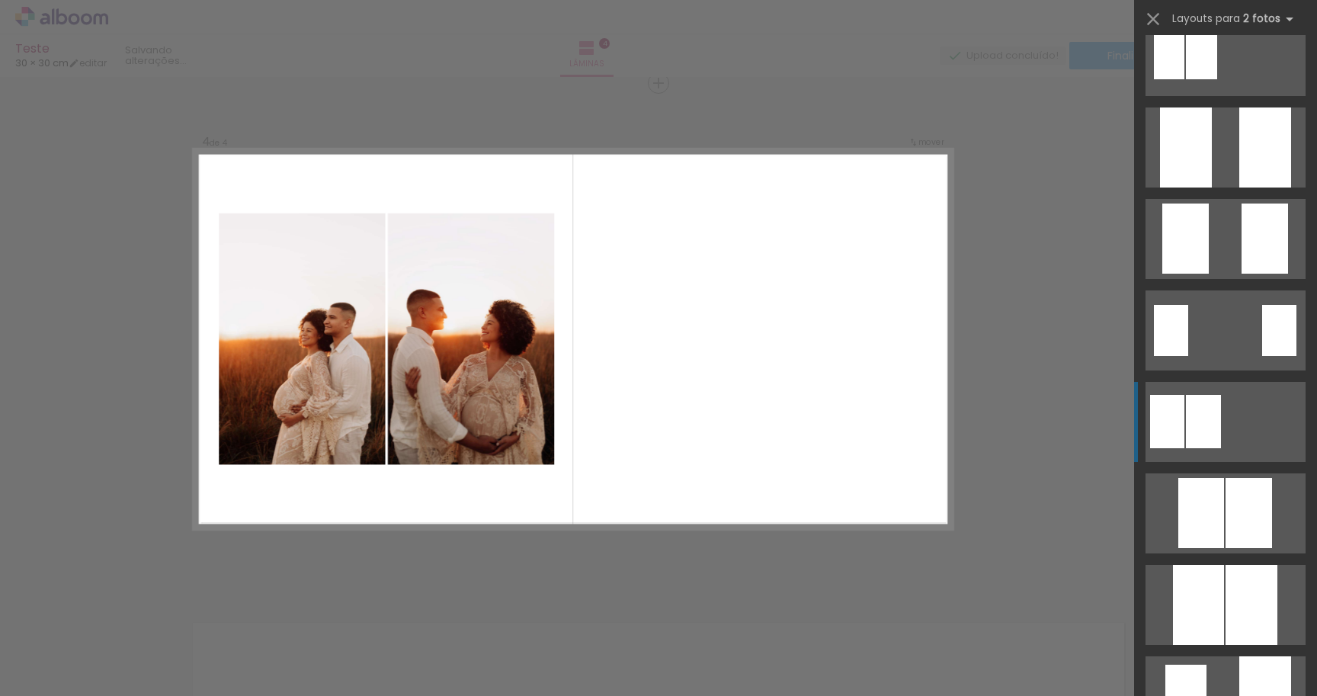
scroll to position [366, 0]
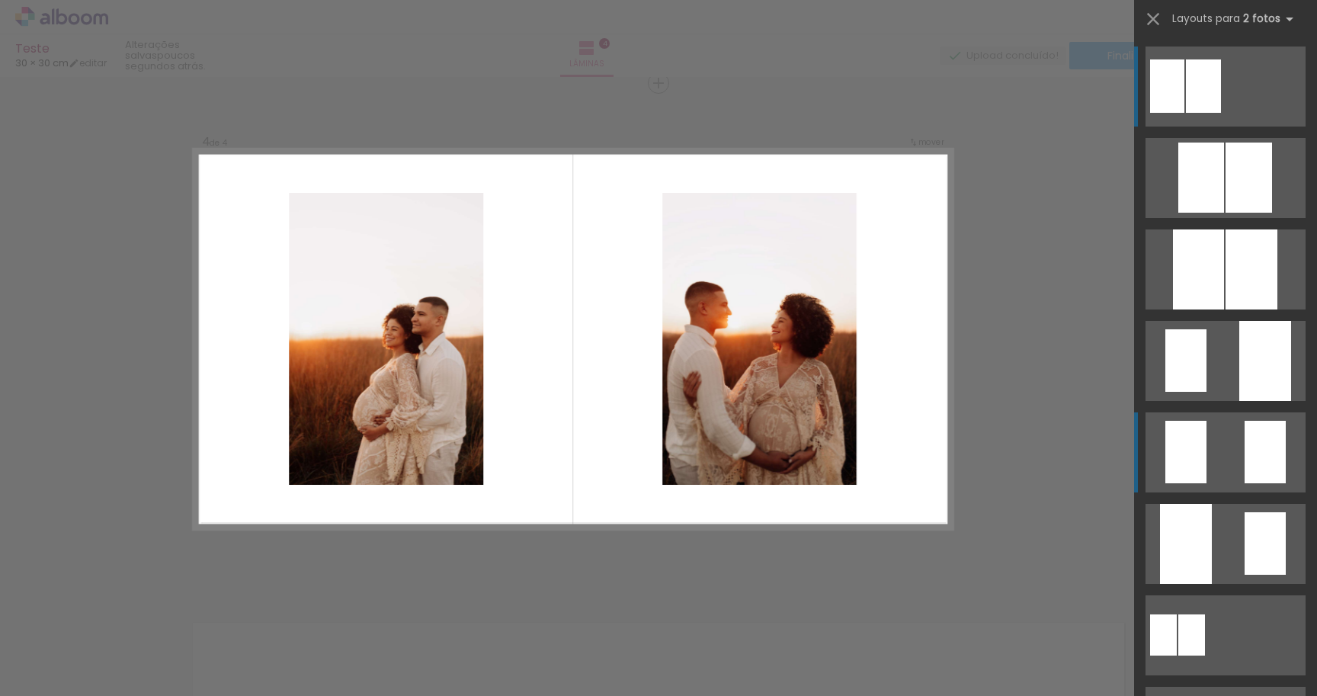
click at [1272, 457] on div at bounding box center [1265, 452] width 41 height 63
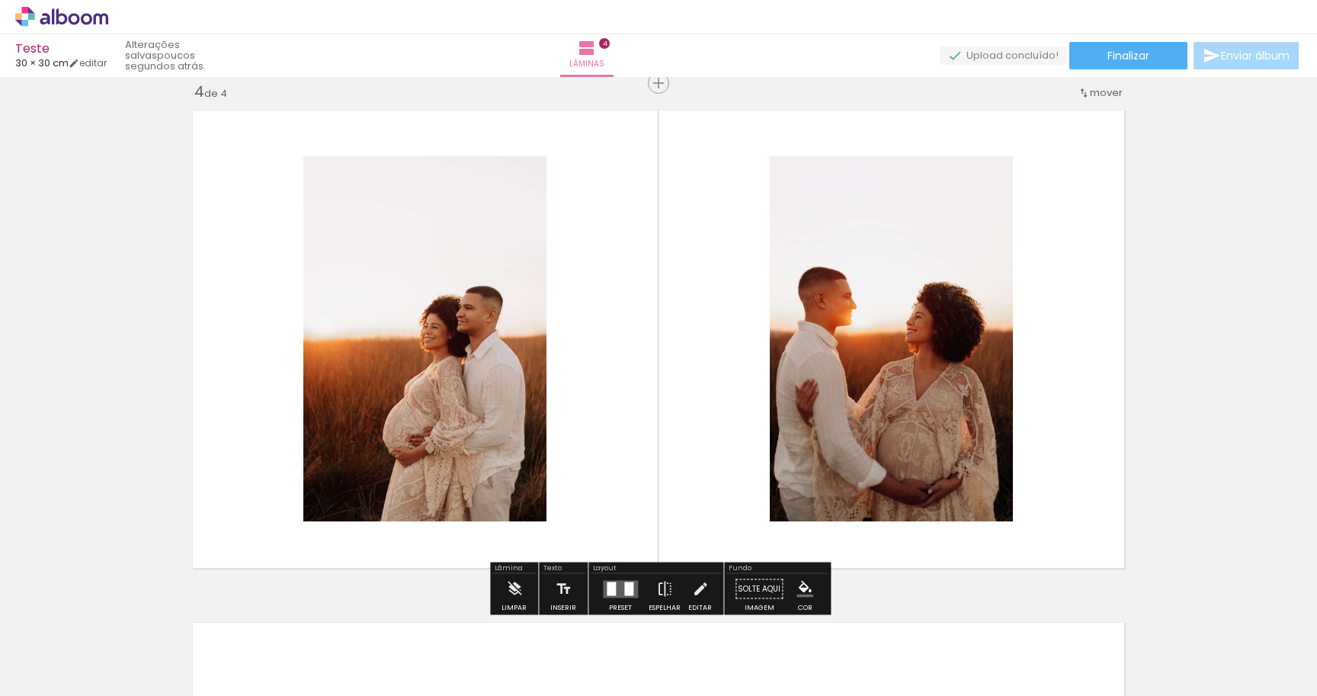
click at [624, 591] on div at bounding box center [628, 589] width 9 height 14
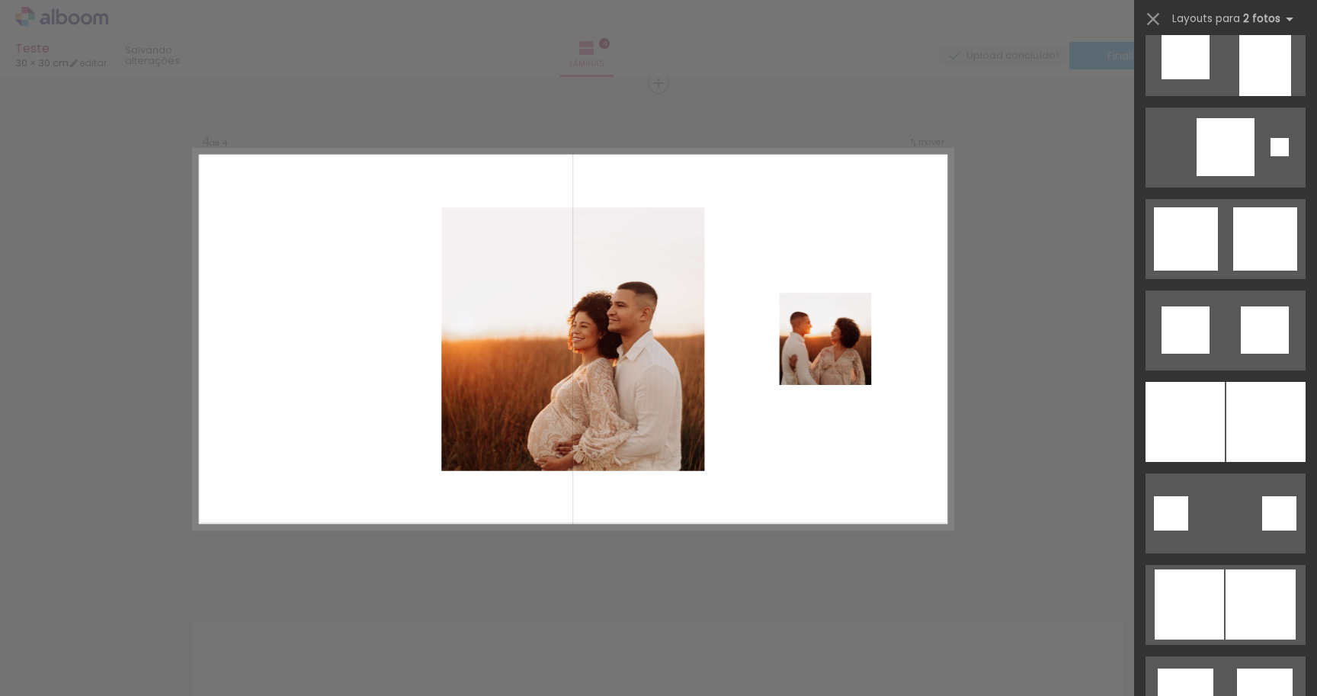
scroll to position [1661, 0]
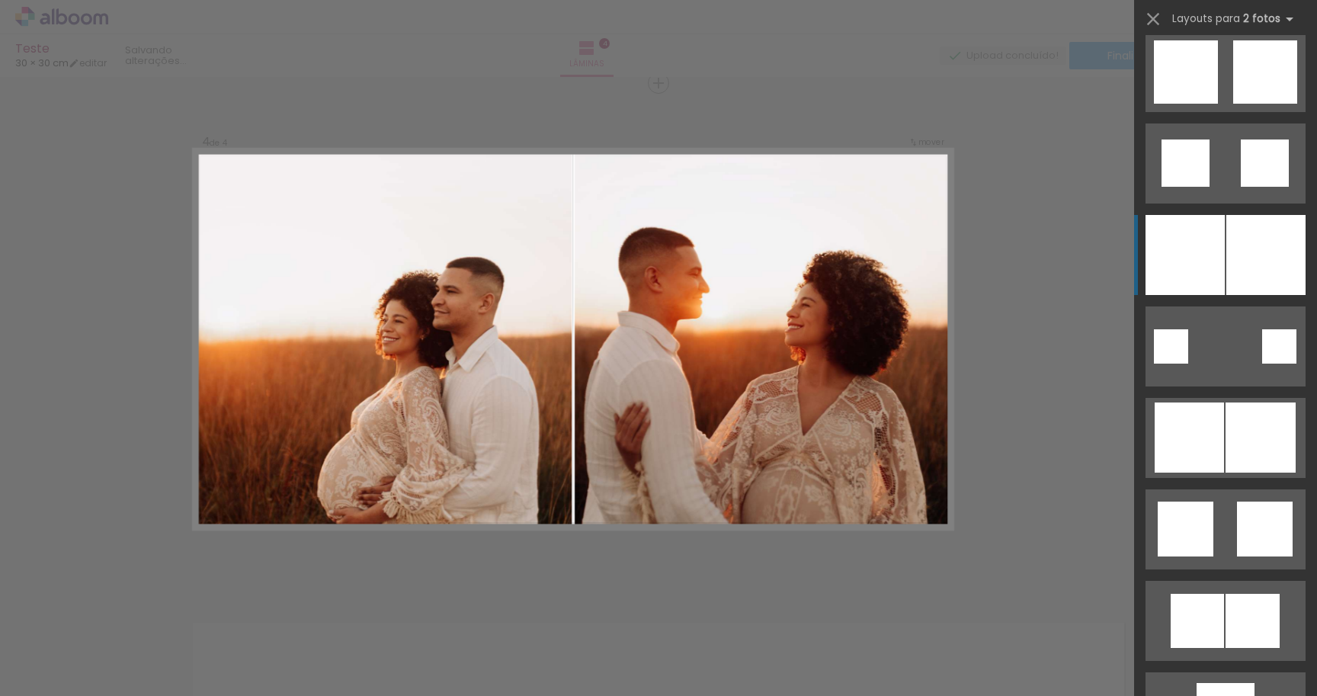
click at [1253, 245] on div at bounding box center [1265, 255] width 79 height 80
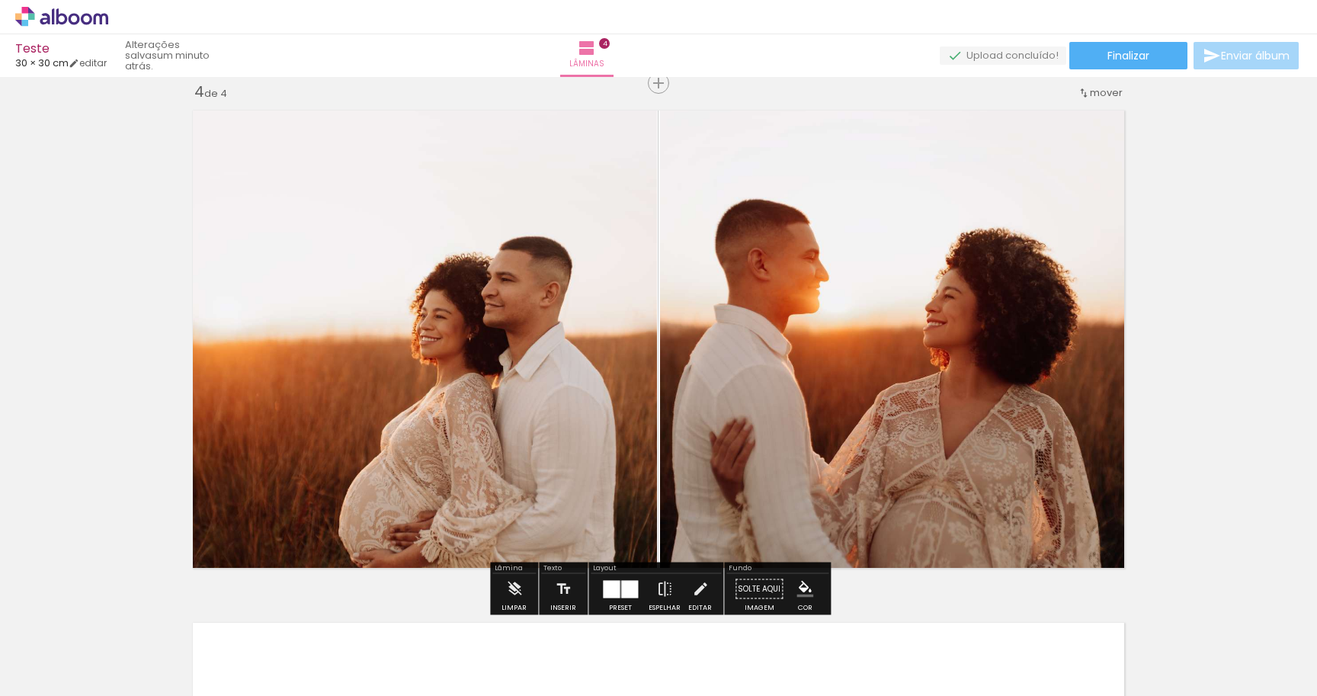
click at [621, 592] on div at bounding box center [629, 589] width 17 height 18
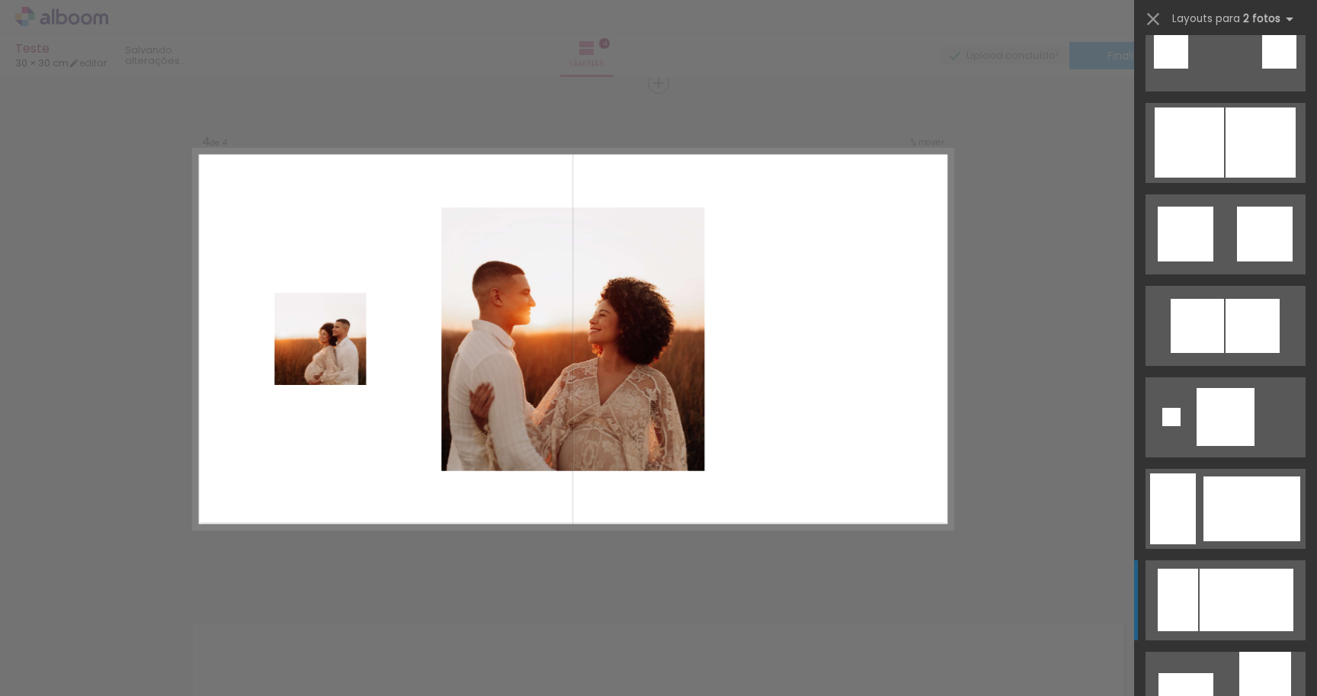
scroll to position [1960, 0]
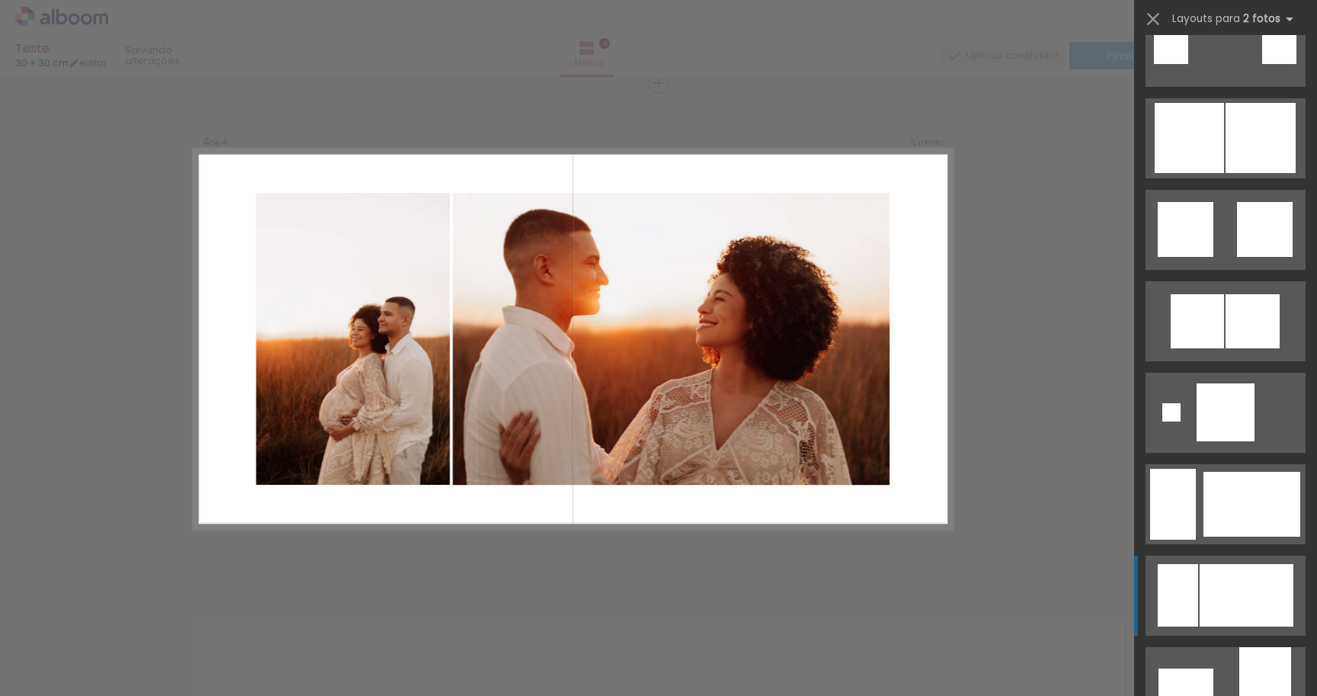
click at [1226, 608] on div at bounding box center [1247, 595] width 94 height 63
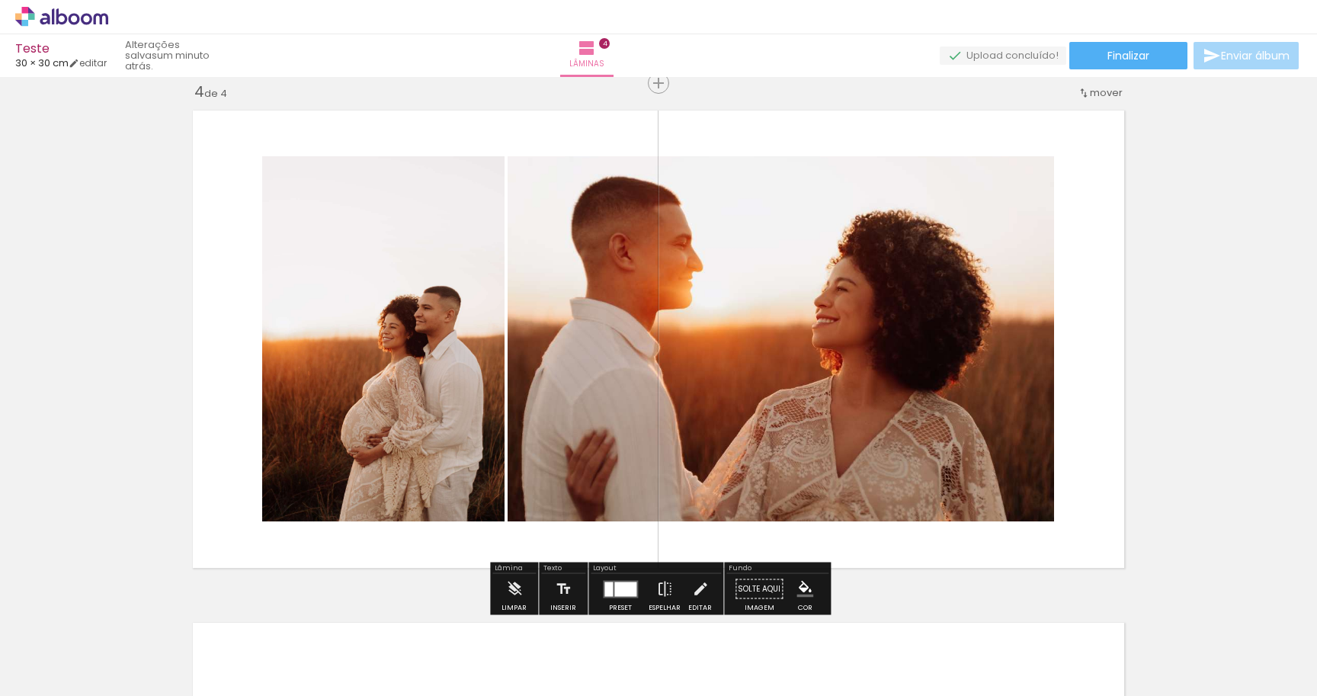
click at [1168, 645] on div at bounding box center [1169, 644] width 50 height 75
click at [629, 591] on div at bounding box center [625, 589] width 22 height 14
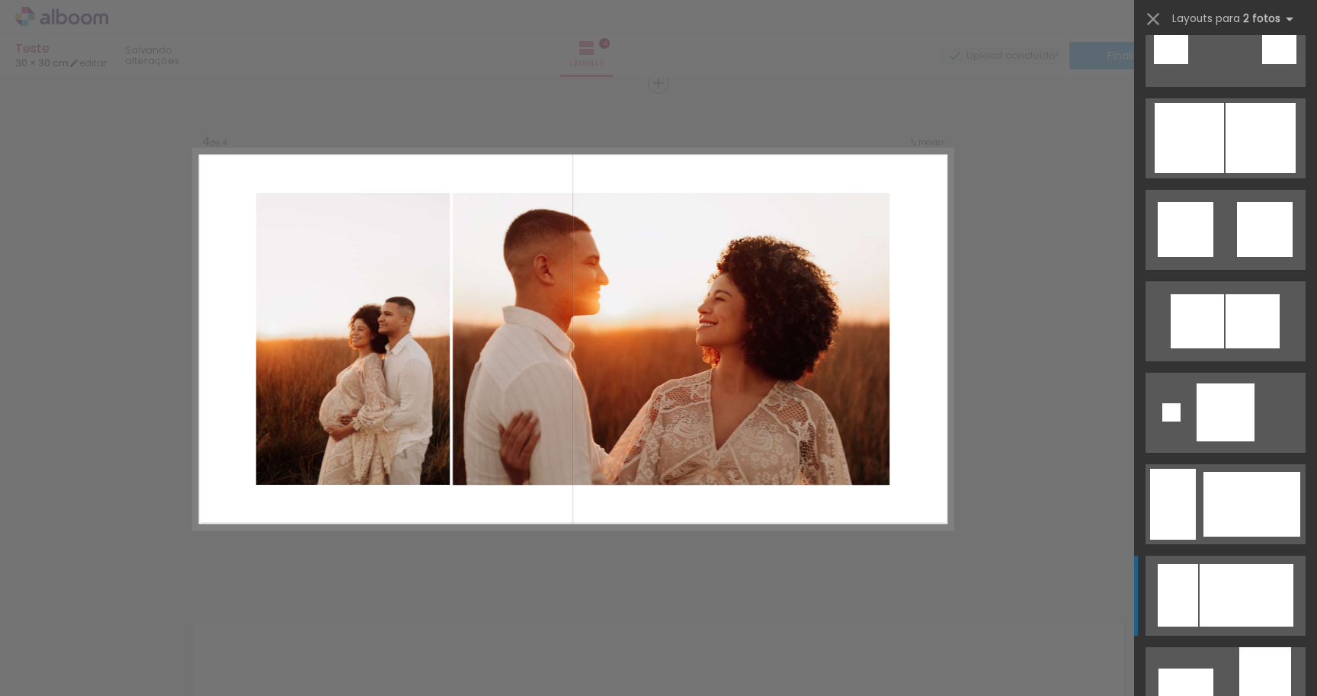
scroll to position [2470, 0]
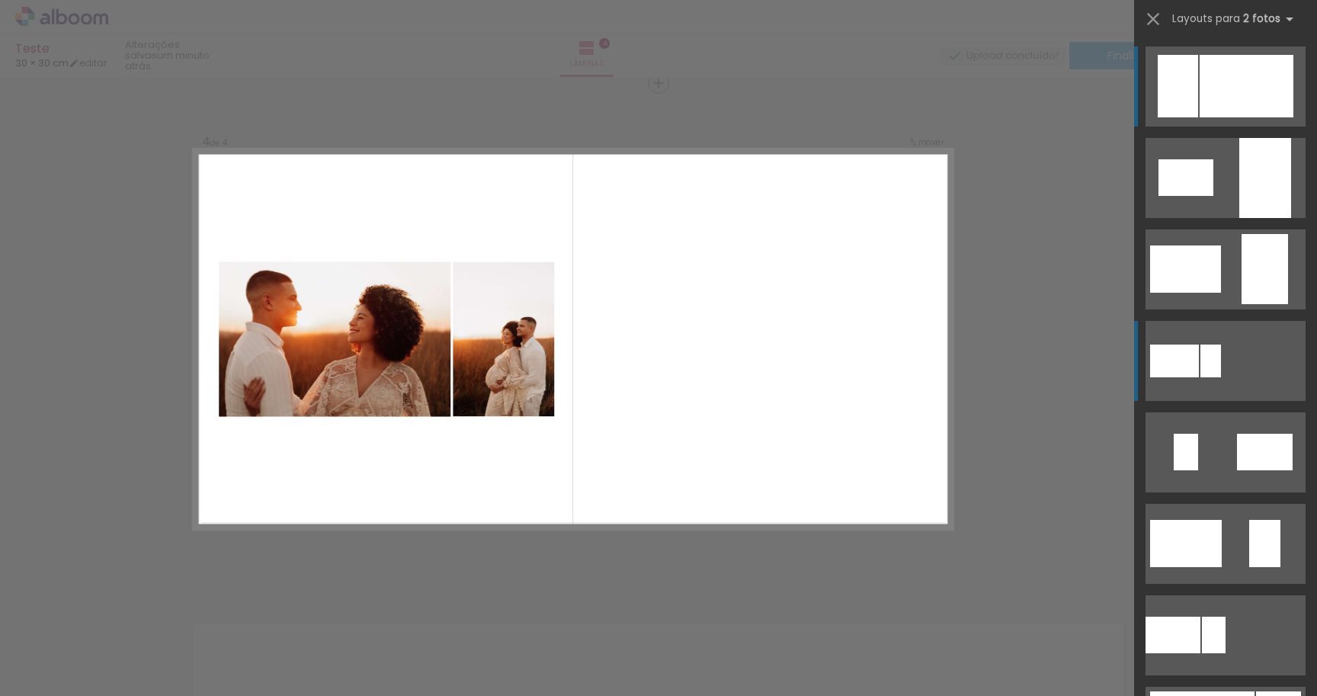
click at [1200, 352] on div at bounding box center [1210, 361] width 21 height 33
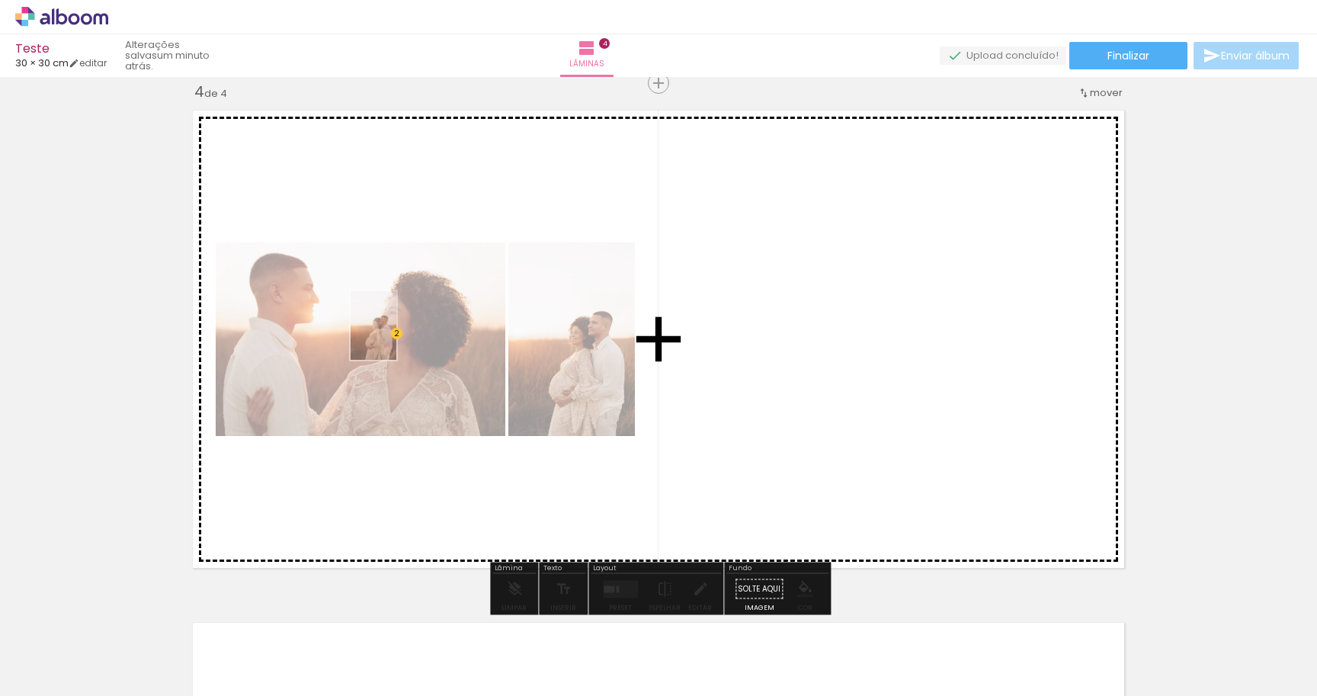
drag, startPoint x: 1016, startPoint y: 656, endPoint x: 407, endPoint y: 342, distance: 685.2
click at [407, 342] on quentale-workspace at bounding box center [658, 348] width 1317 height 696
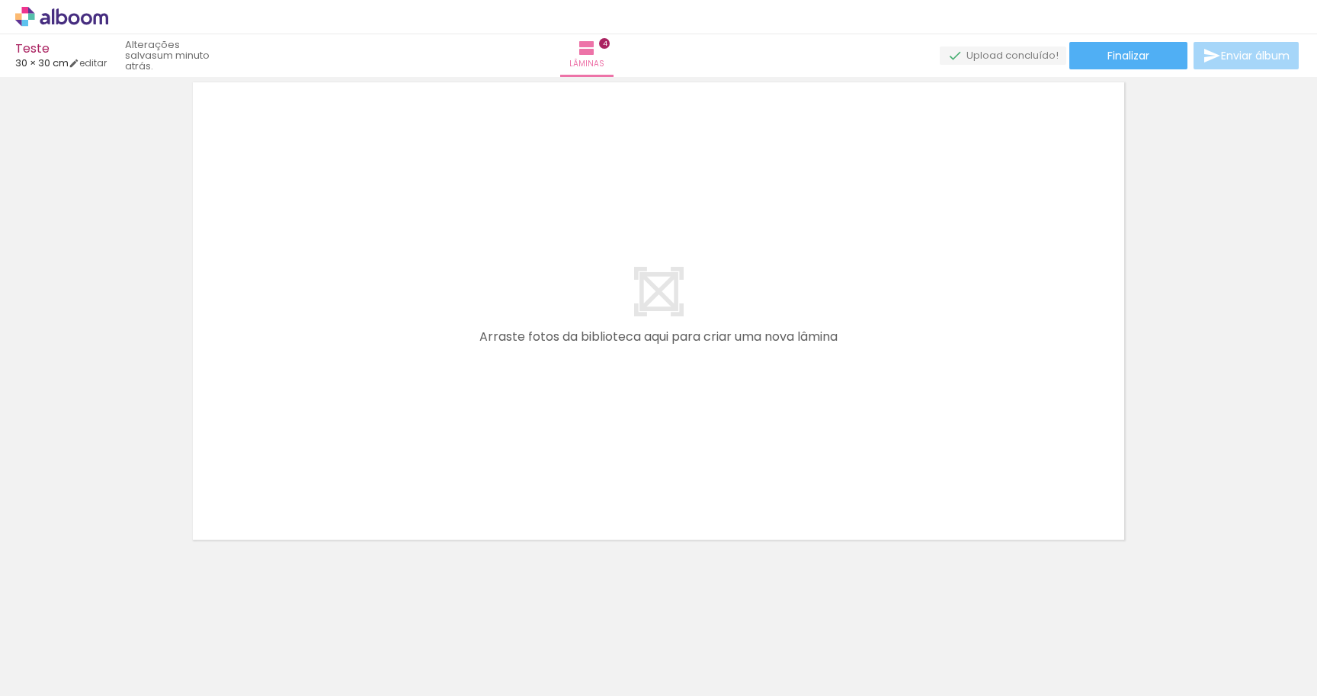
scroll to position [2097, 0]
drag, startPoint x: 1234, startPoint y: 630, endPoint x: 941, endPoint y: 351, distance: 404.9
click at [944, 351] on quentale-workspace at bounding box center [658, 348] width 1317 height 696
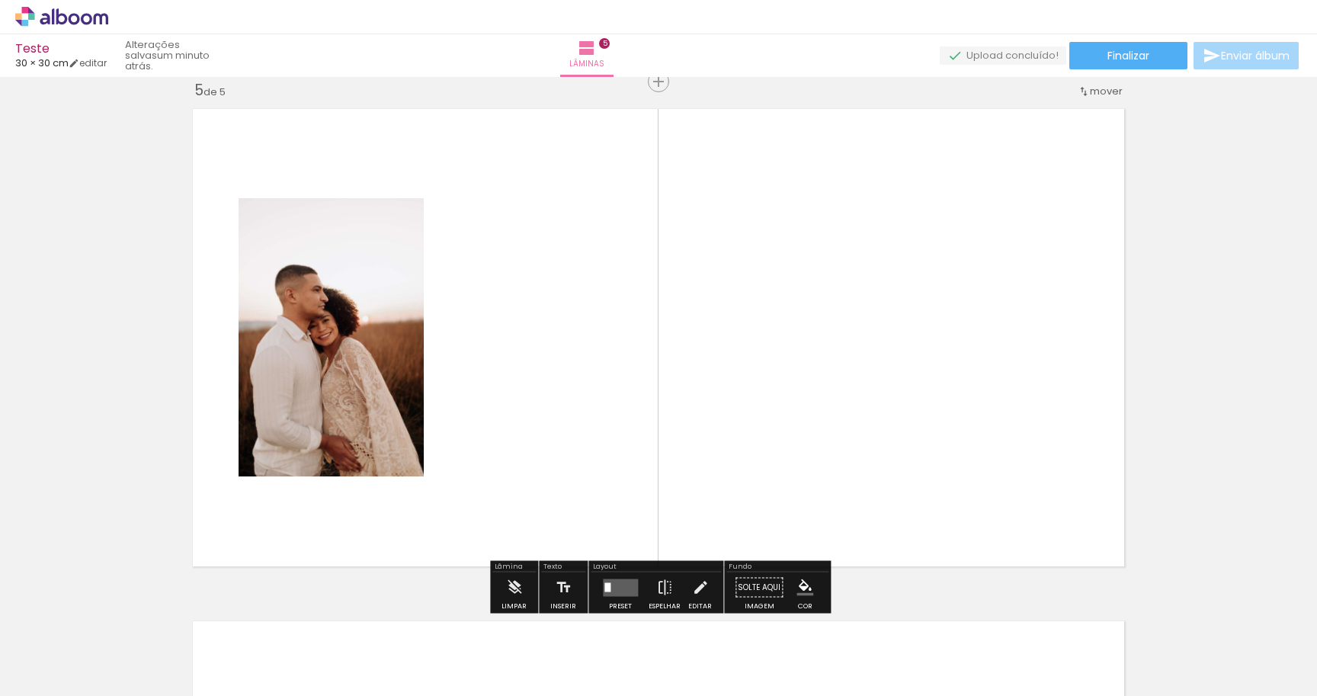
scroll to position [2068, 0]
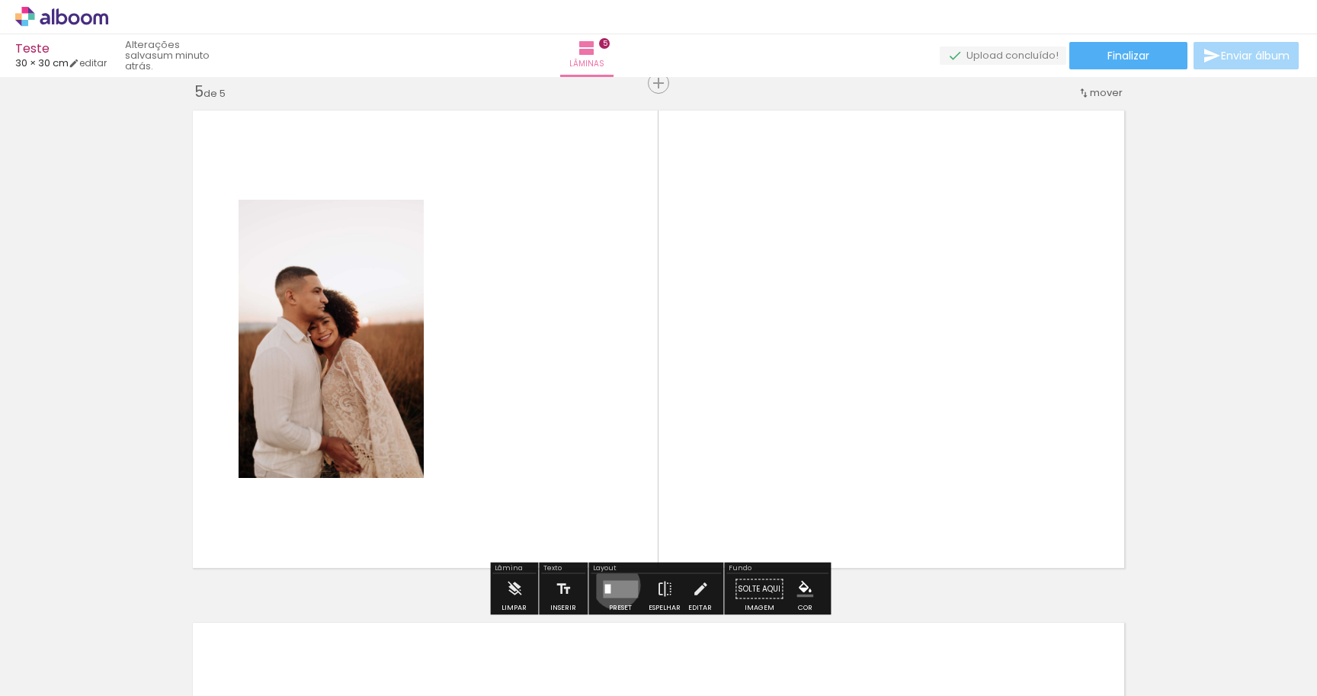
click at [613, 585] on quentale-layouter at bounding box center [620, 589] width 35 height 18
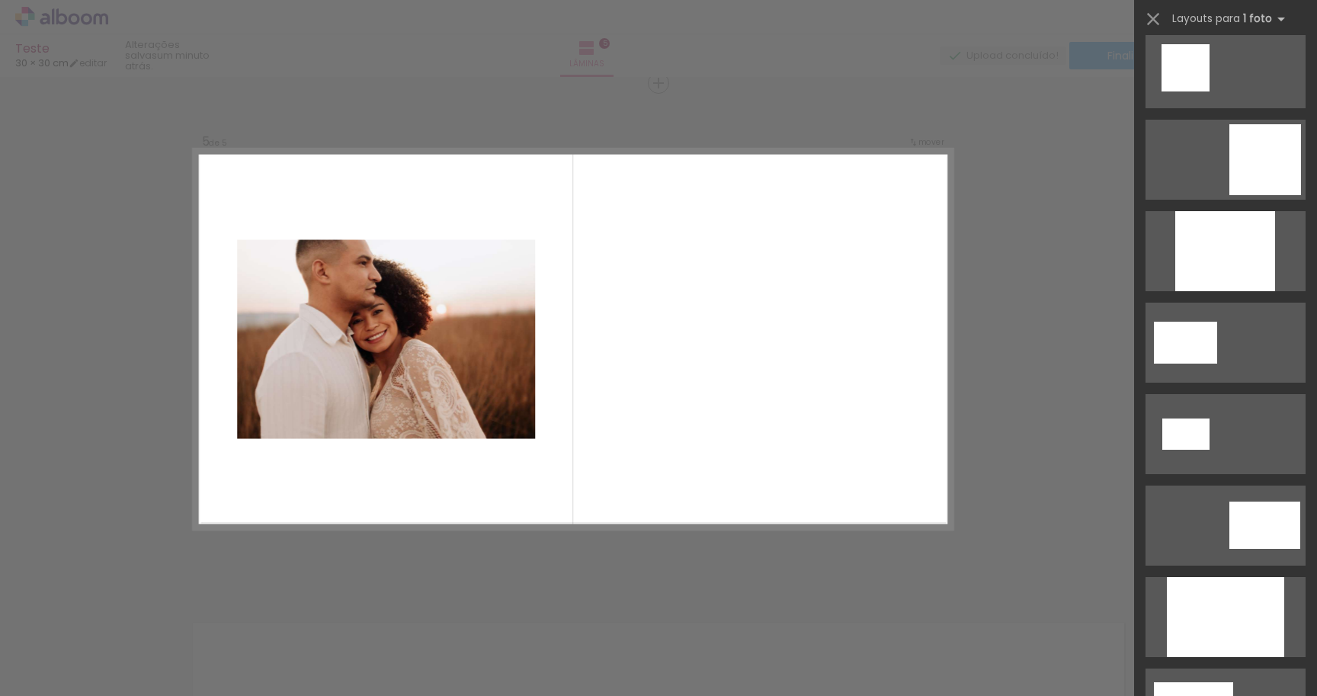
scroll to position [1952, 0]
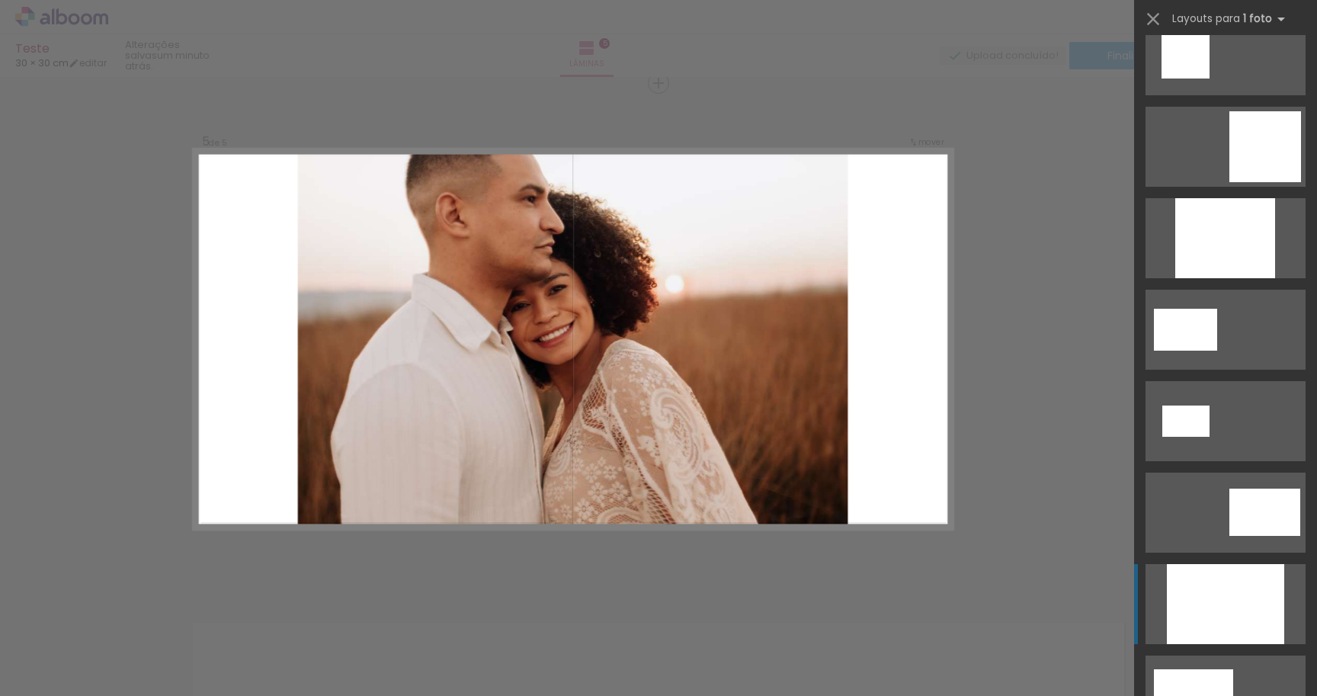
click at [1181, 601] on div at bounding box center [1225, 604] width 117 height 80
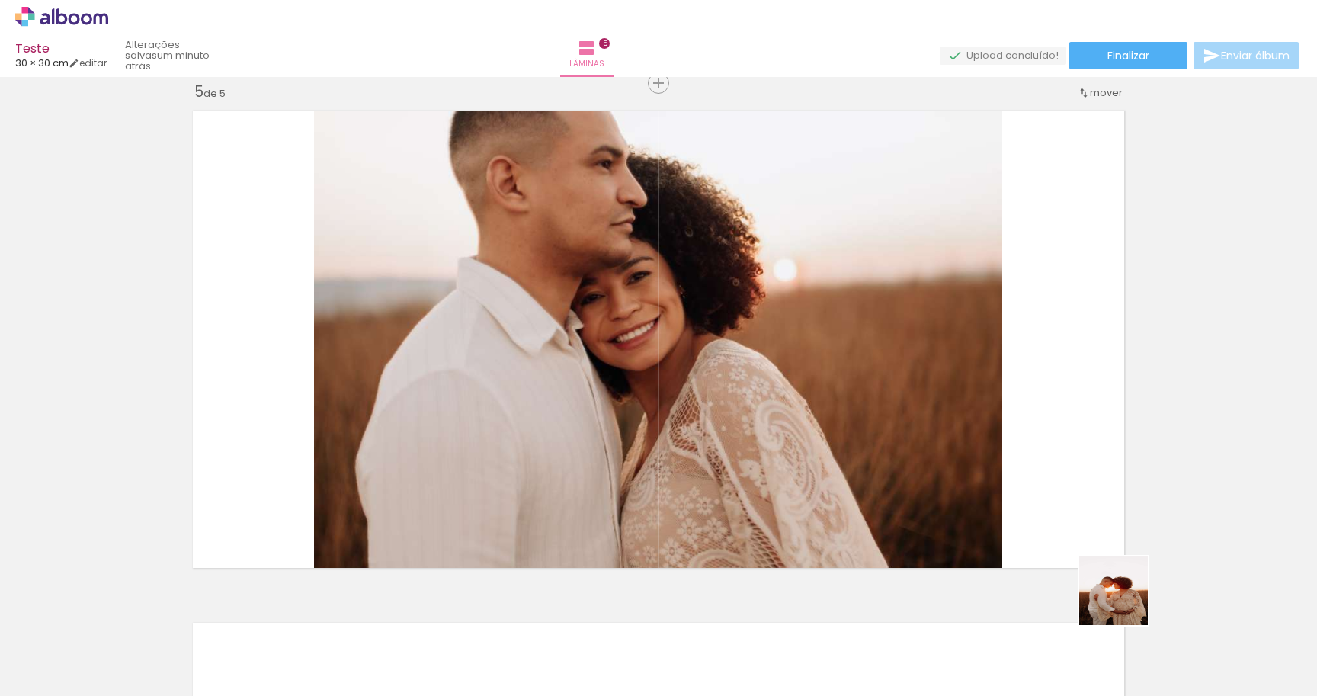
drag, startPoint x: 1168, startPoint y: 679, endPoint x: 1062, endPoint y: 421, distance: 279.3
click at [1062, 421] on quentale-workspace at bounding box center [658, 348] width 1317 height 696
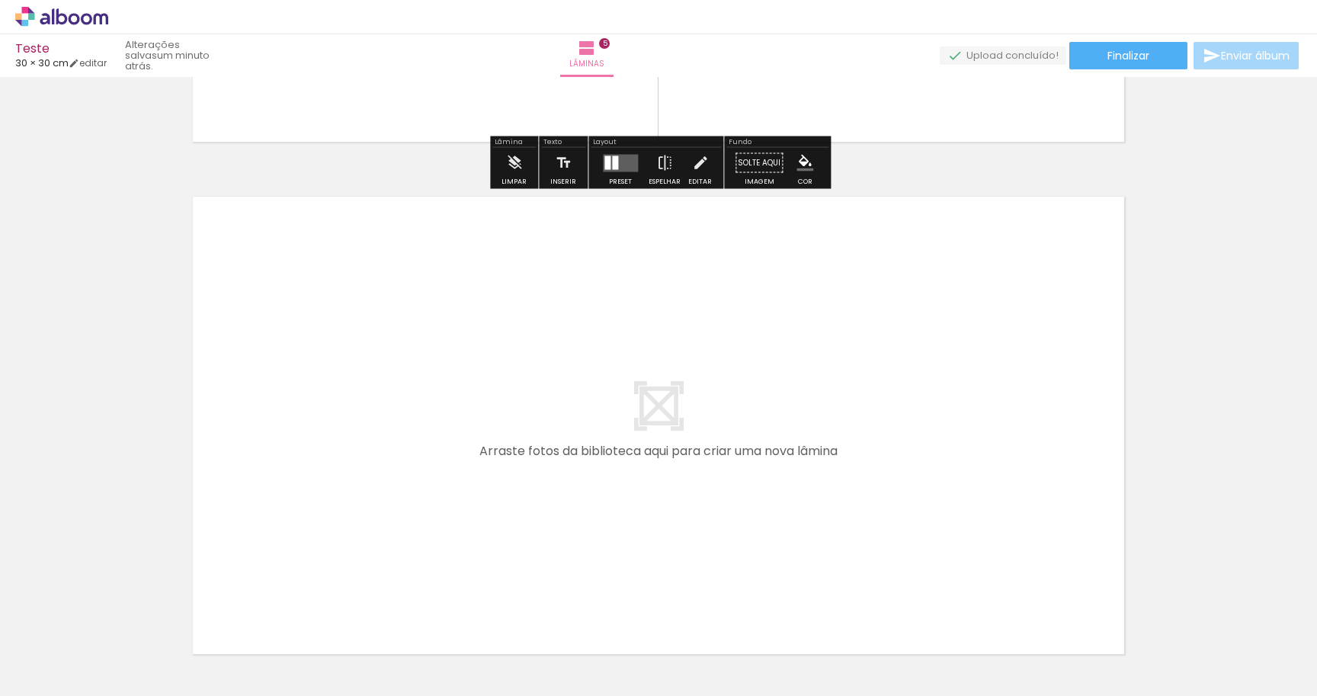
scroll to position [2609, 0]
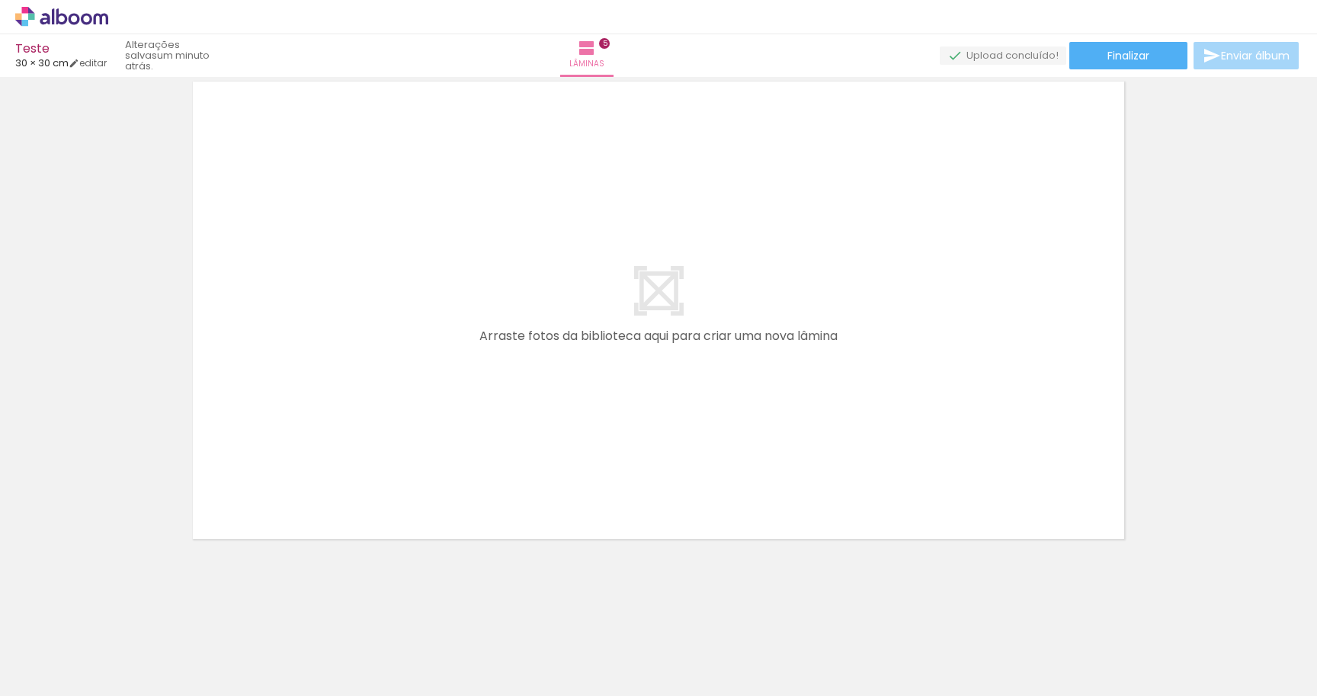
drag, startPoint x: 172, startPoint y: 642, endPoint x: 671, endPoint y: 232, distance: 645.0
click at [671, 233] on quentale-workspace at bounding box center [658, 348] width 1317 height 696
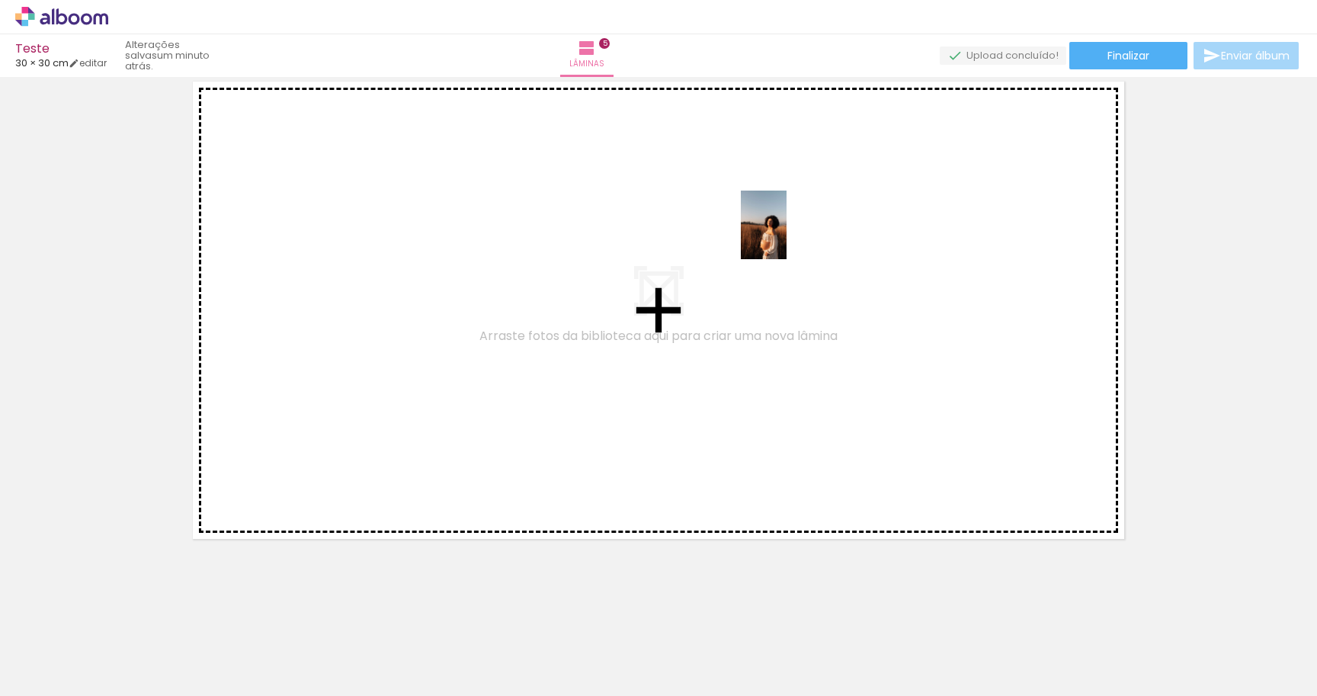
drag, startPoint x: 171, startPoint y: 653, endPoint x: 742, endPoint y: 259, distance: 693.7
click at [747, 259] on quentale-workspace at bounding box center [658, 348] width 1317 height 696
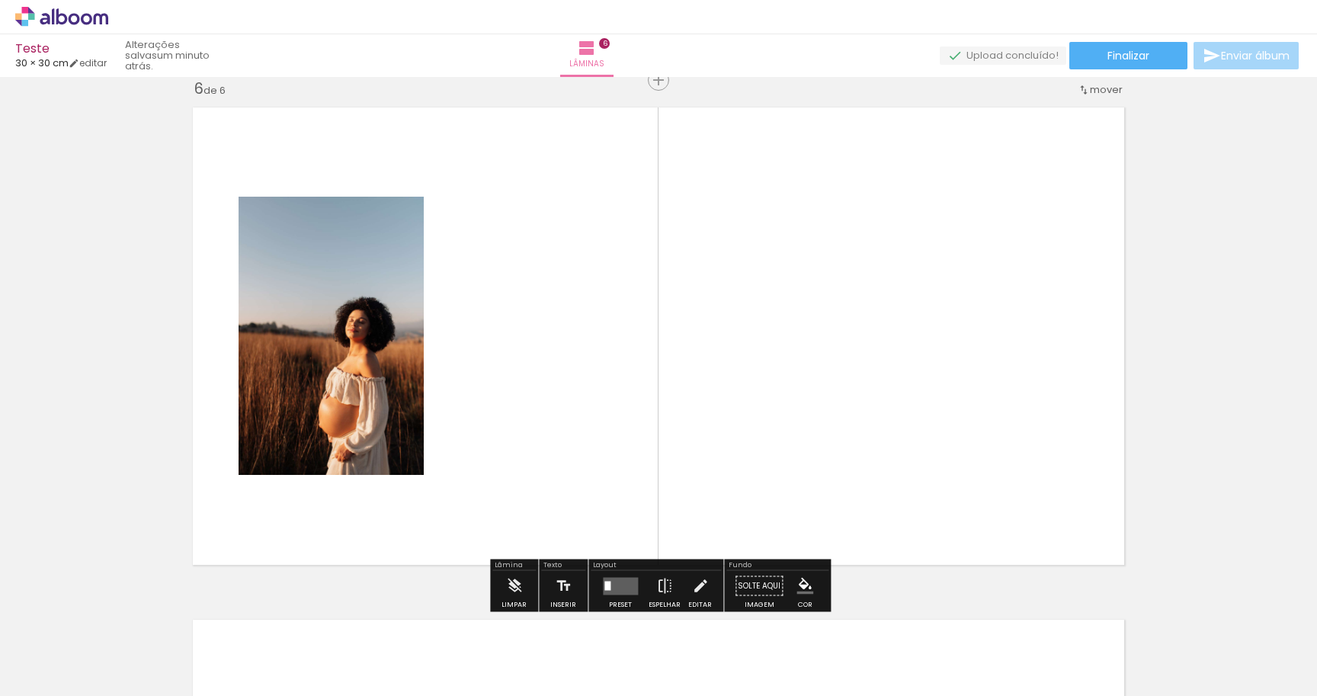
scroll to position [2580, 0]
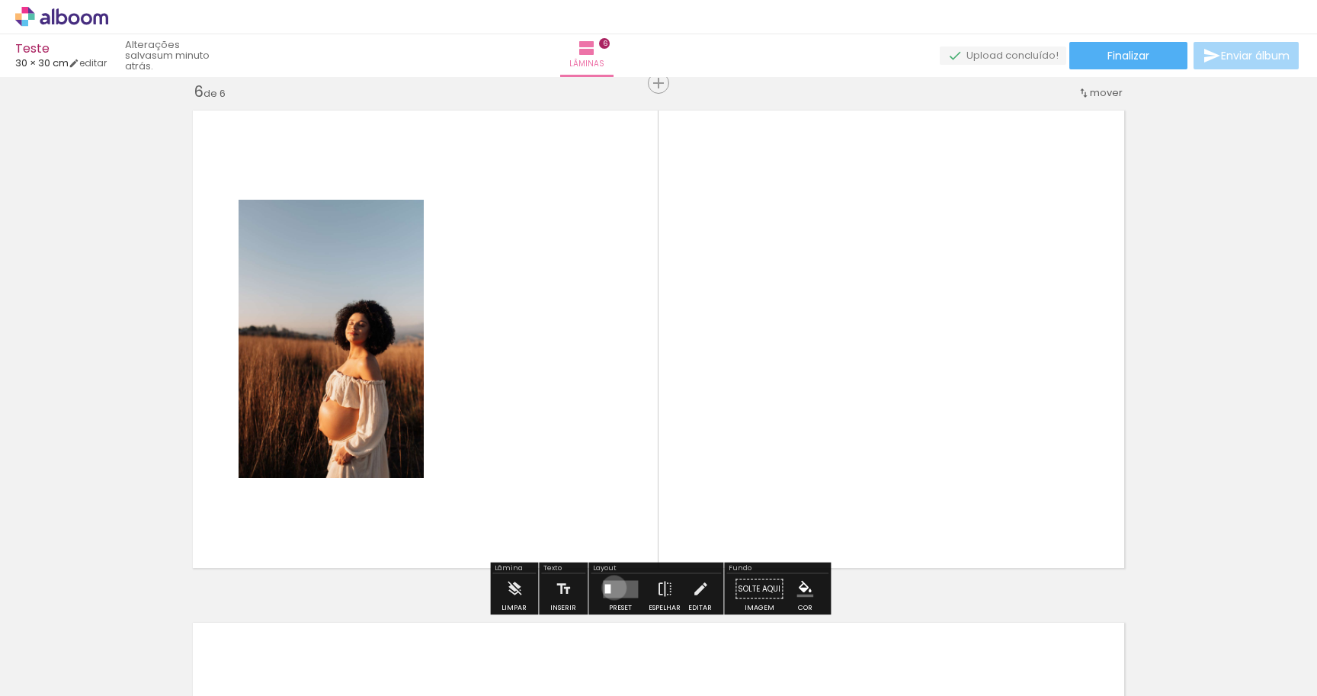
click at [611, 587] on quentale-layouter at bounding box center [620, 589] width 35 height 18
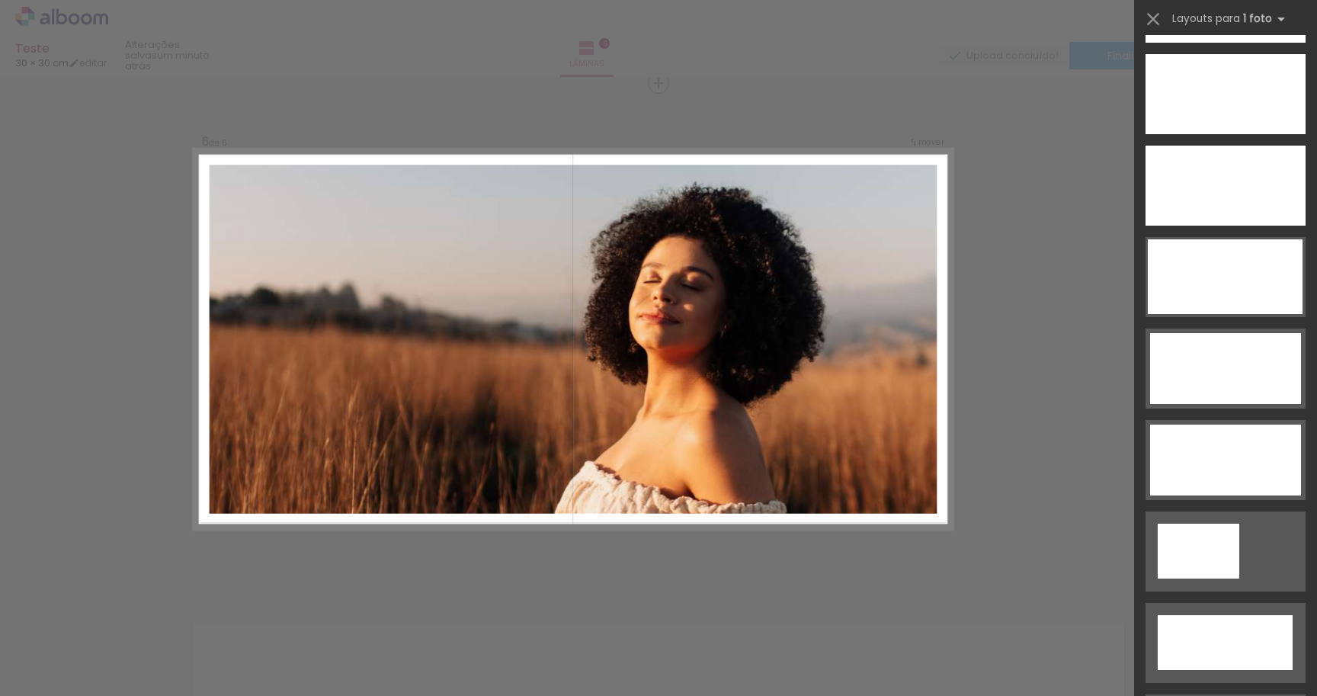
scroll to position [4566, 0]
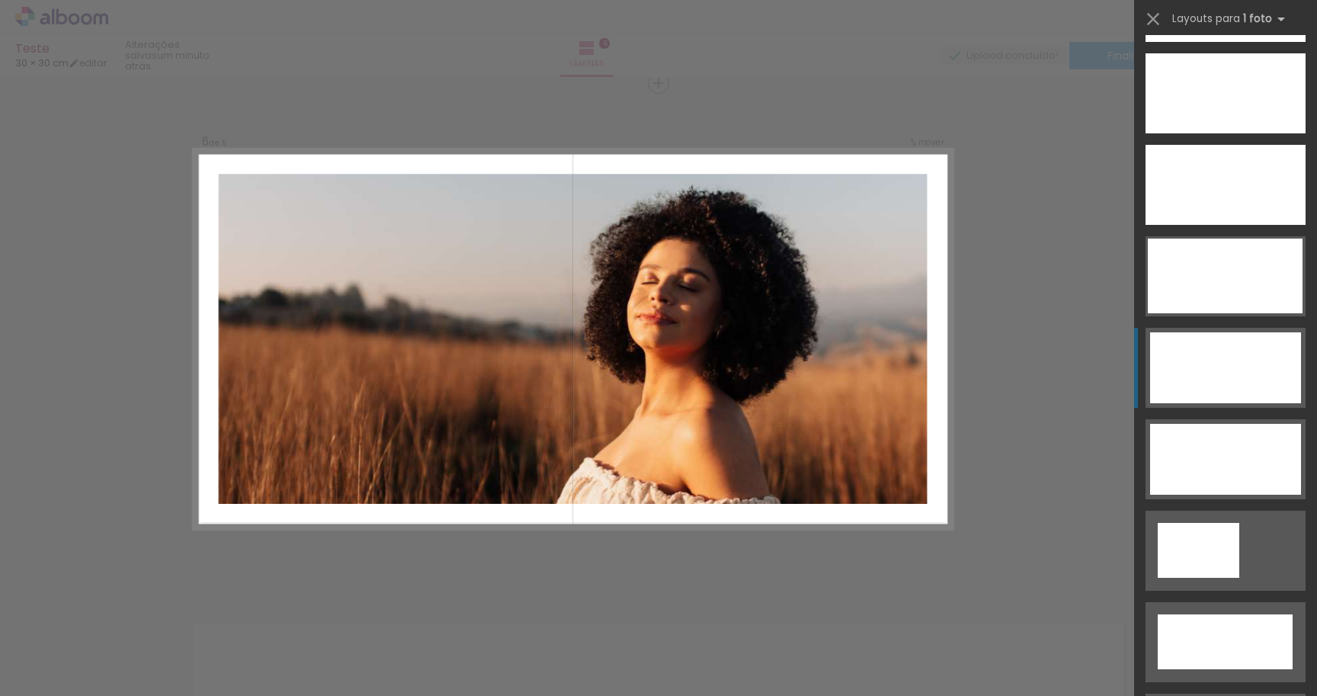
click at [1238, 353] on div at bounding box center [1225, 367] width 151 height 71
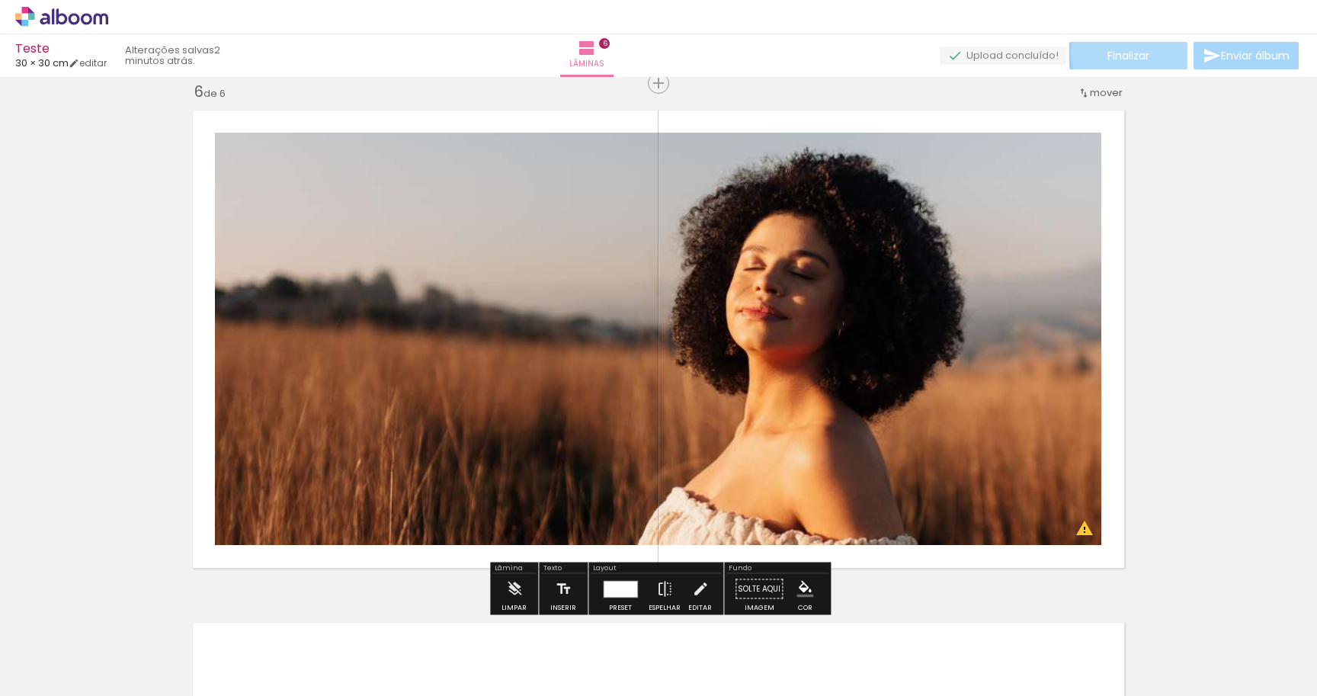
click at [1134, 52] on span "Finalizar" at bounding box center [1128, 55] width 42 height 11
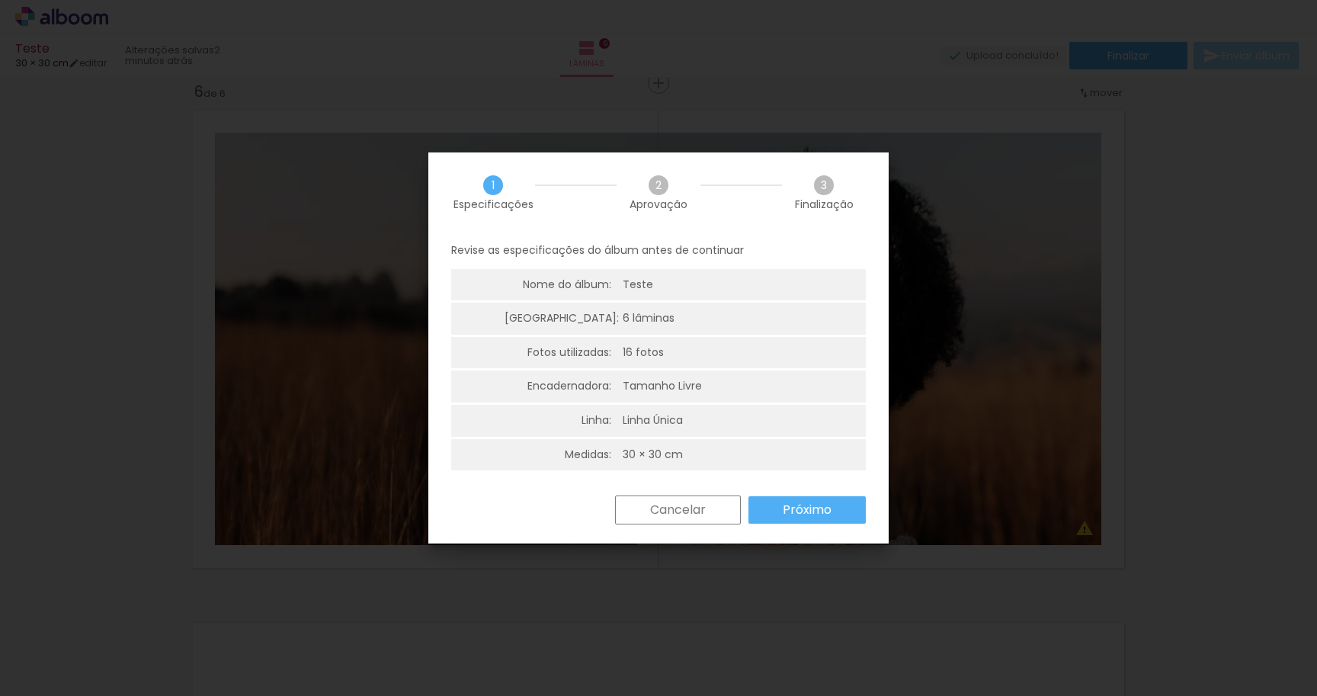
click at [0, 0] on slot "Próximo" at bounding box center [0, 0] width 0 height 0
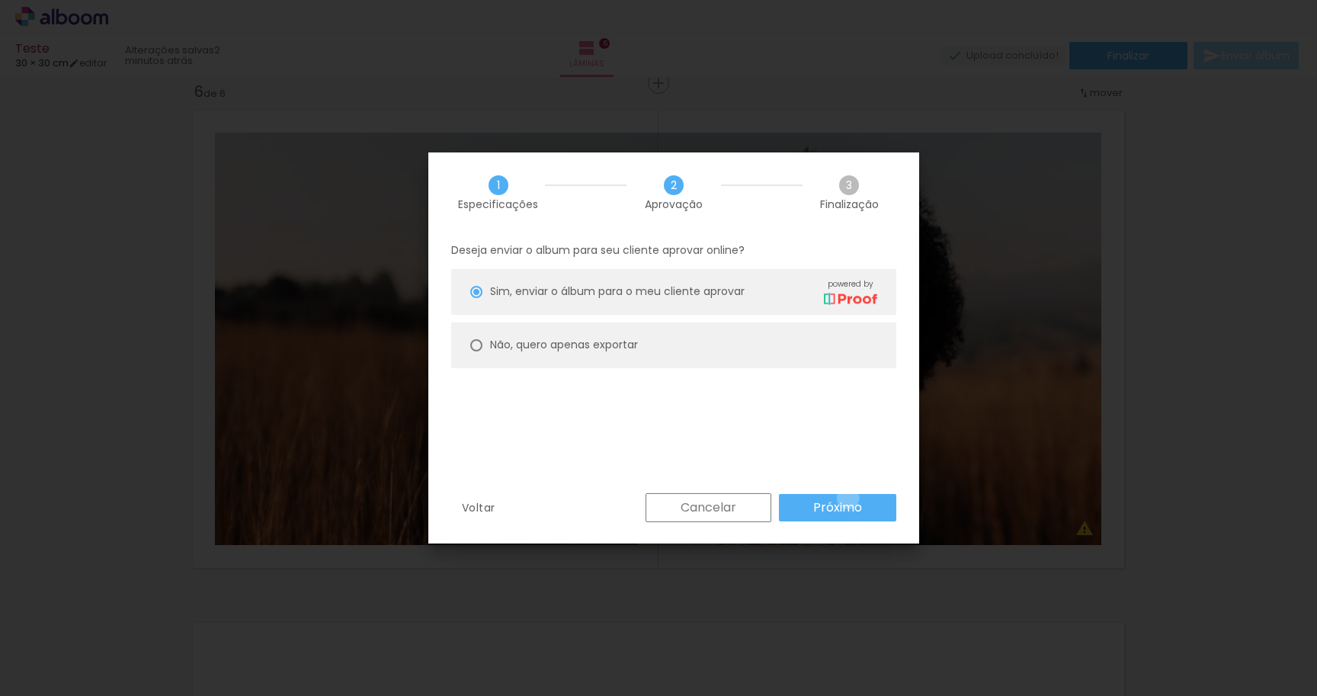
click at [0, 0] on slot "Próximo" at bounding box center [0, 0] width 0 height 0
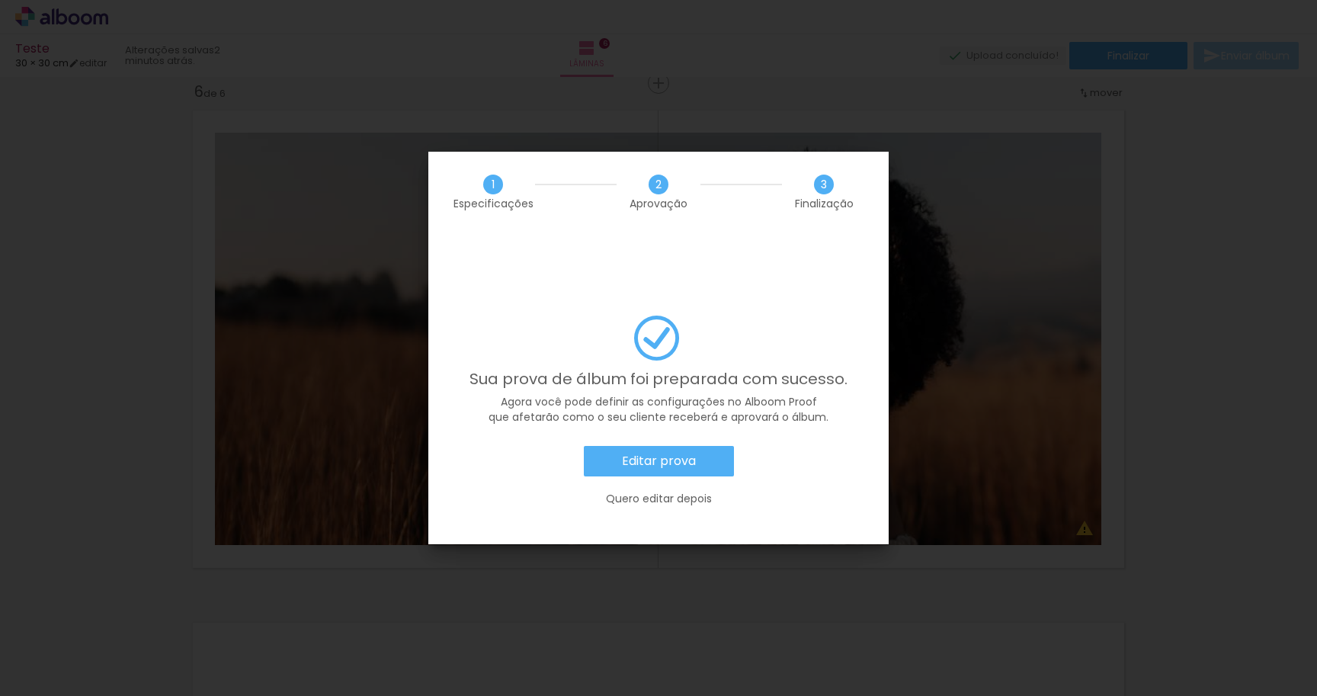
click at [0, 0] on slot "Quero editar depois" at bounding box center [0, 0] width 0 height 0
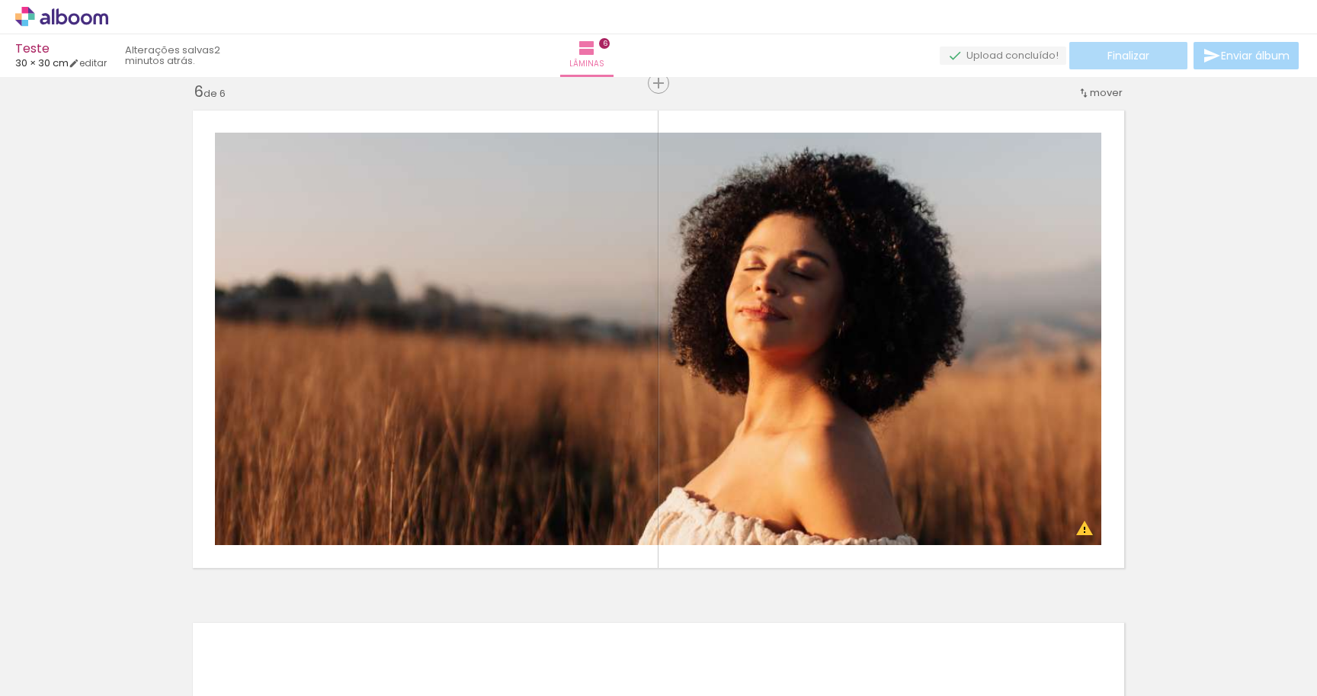
click at [1124, 64] on paper-button "Finalizar" at bounding box center [1128, 55] width 118 height 27
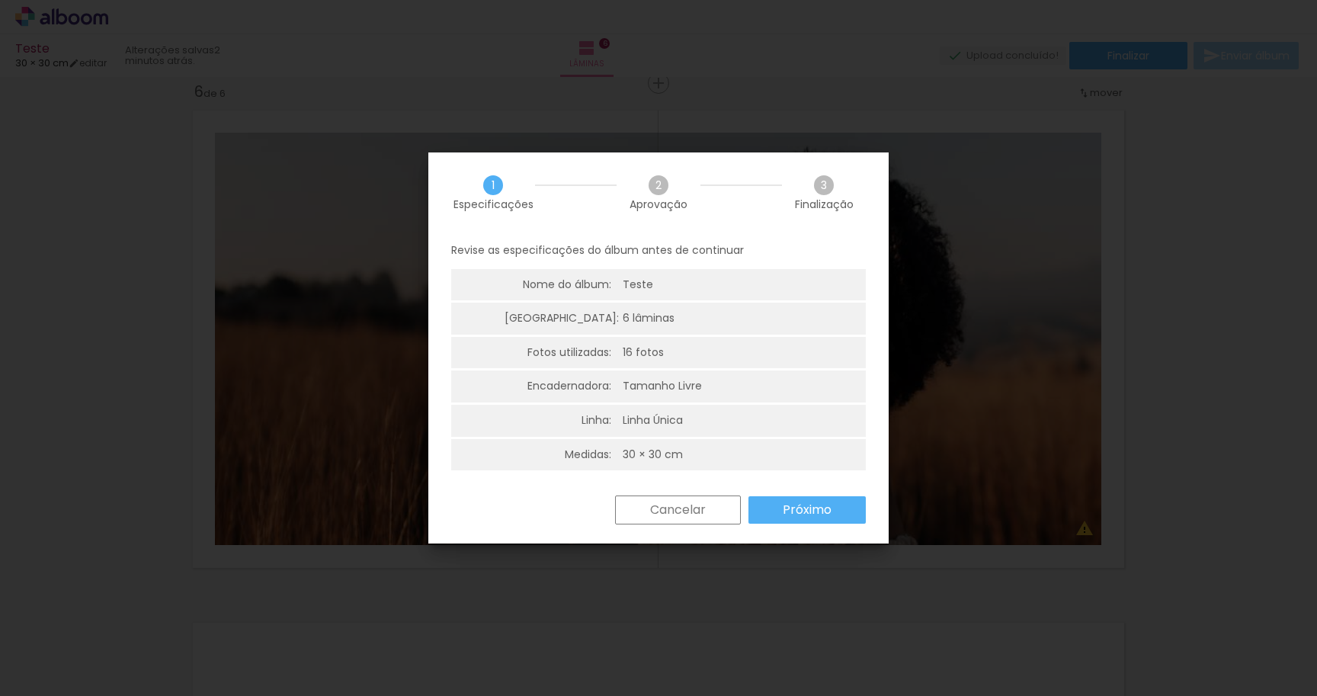
click at [832, 518] on paper-button "Próximo" at bounding box center [806, 509] width 117 height 27
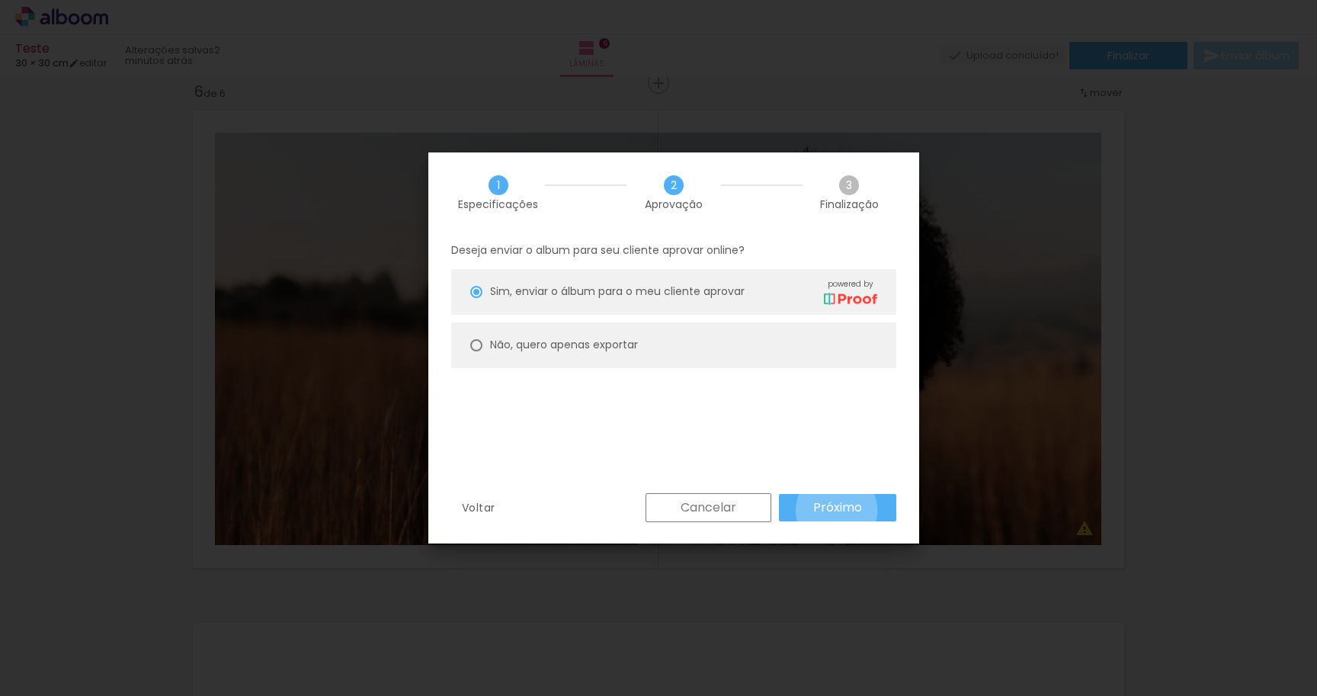
click at [0, 0] on slot "Próximo" at bounding box center [0, 0] width 0 height 0
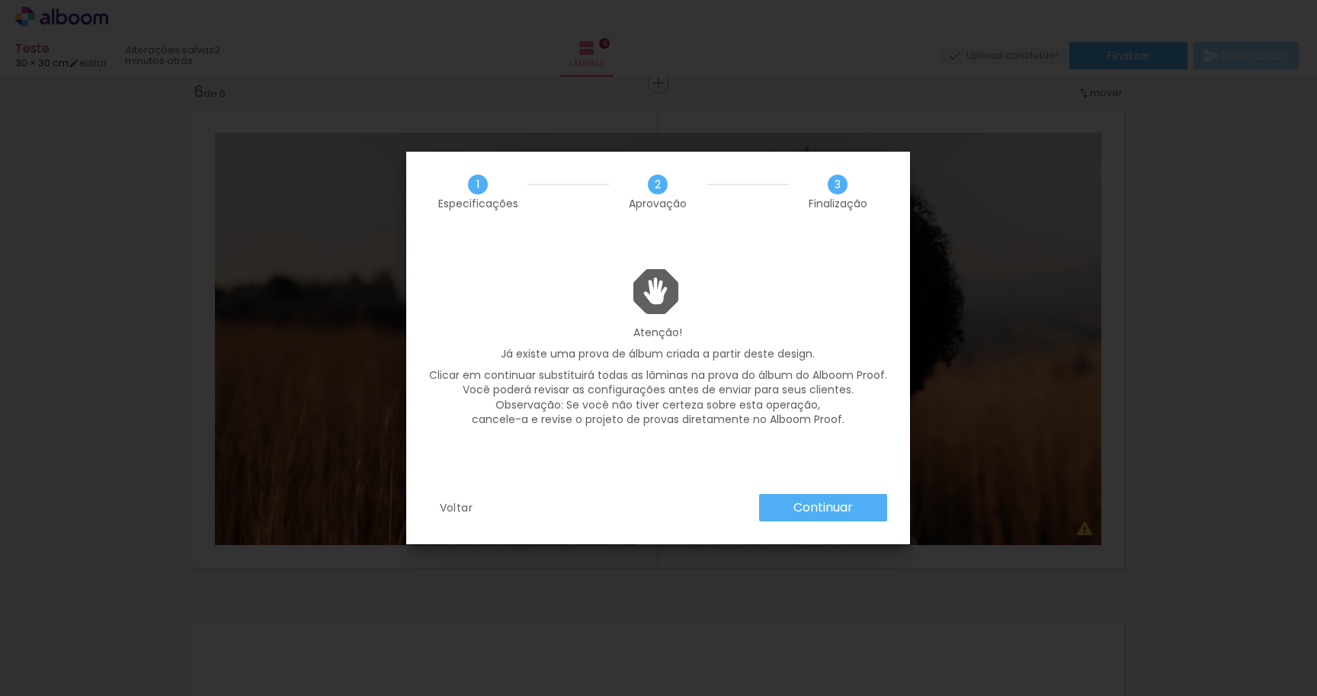
click at [784, 518] on paper-button "Continuar" at bounding box center [823, 507] width 128 height 27
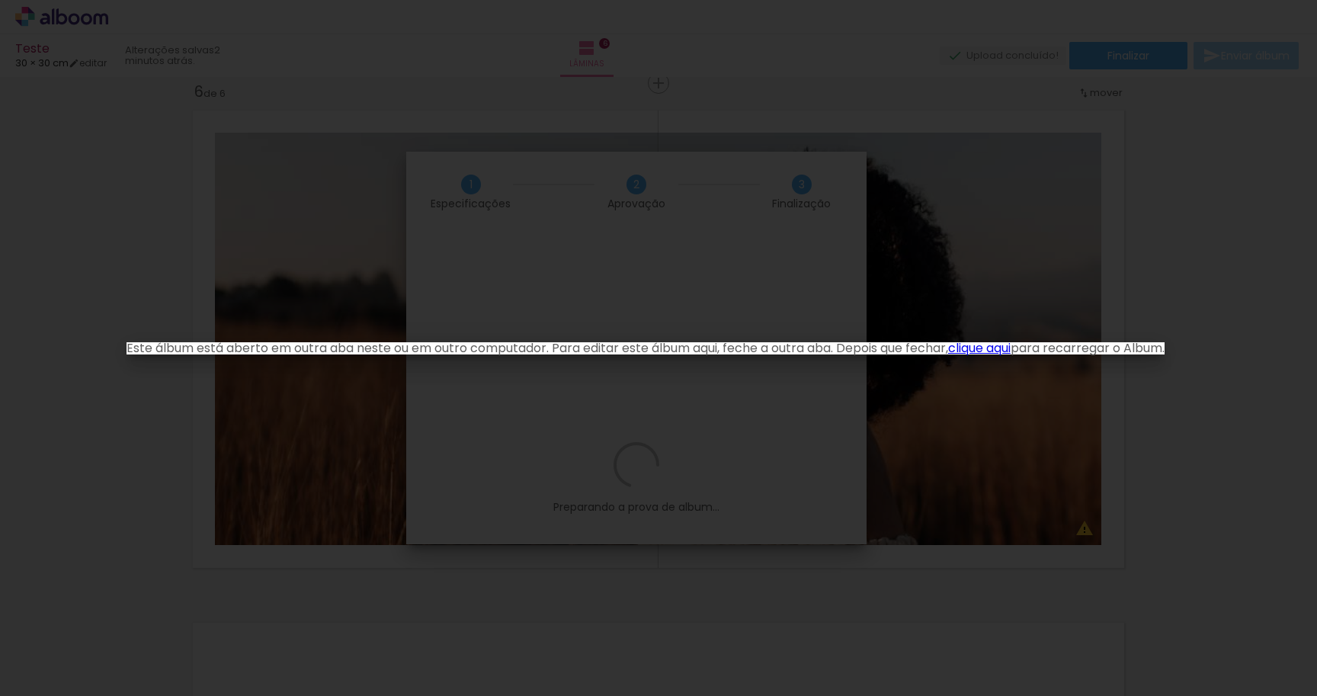
click at [208, 405] on iron-overlay-backdrop at bounding box center [658, 348] width 1317 height 696
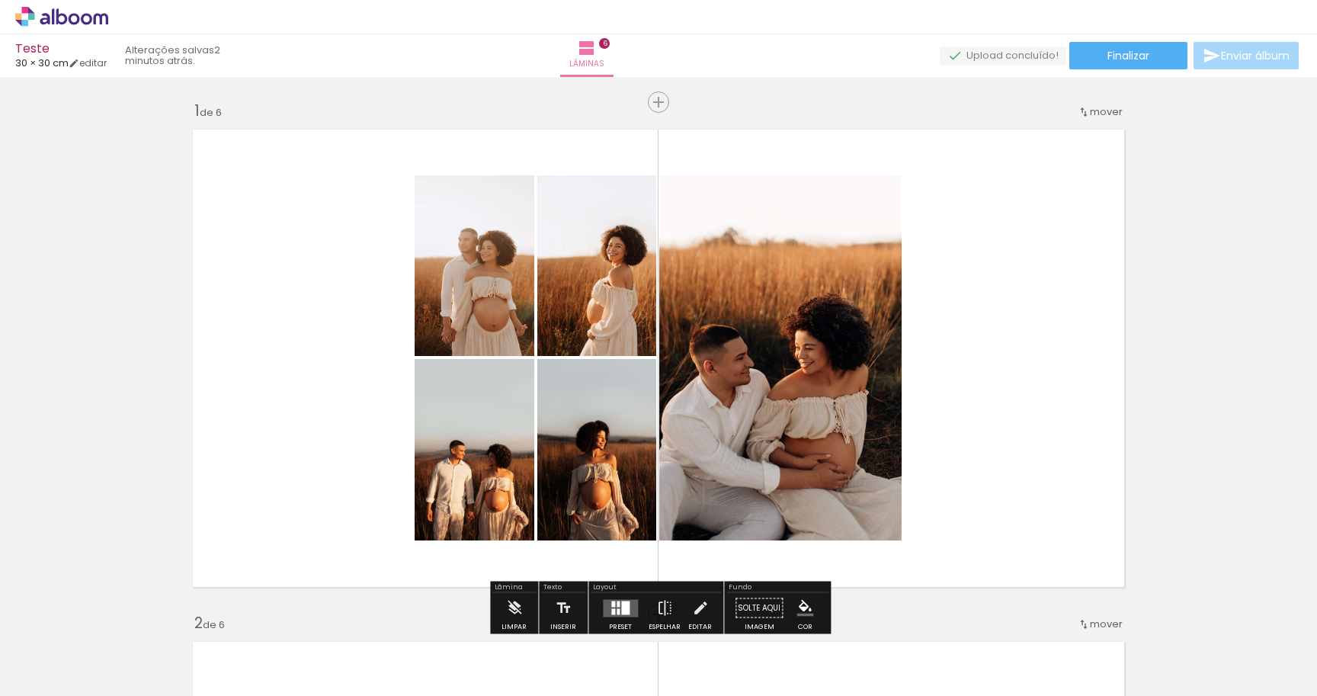
click at [1261, 56] on span "Enviar álbum" at bounding box center [1255, 55] width 69 height 11
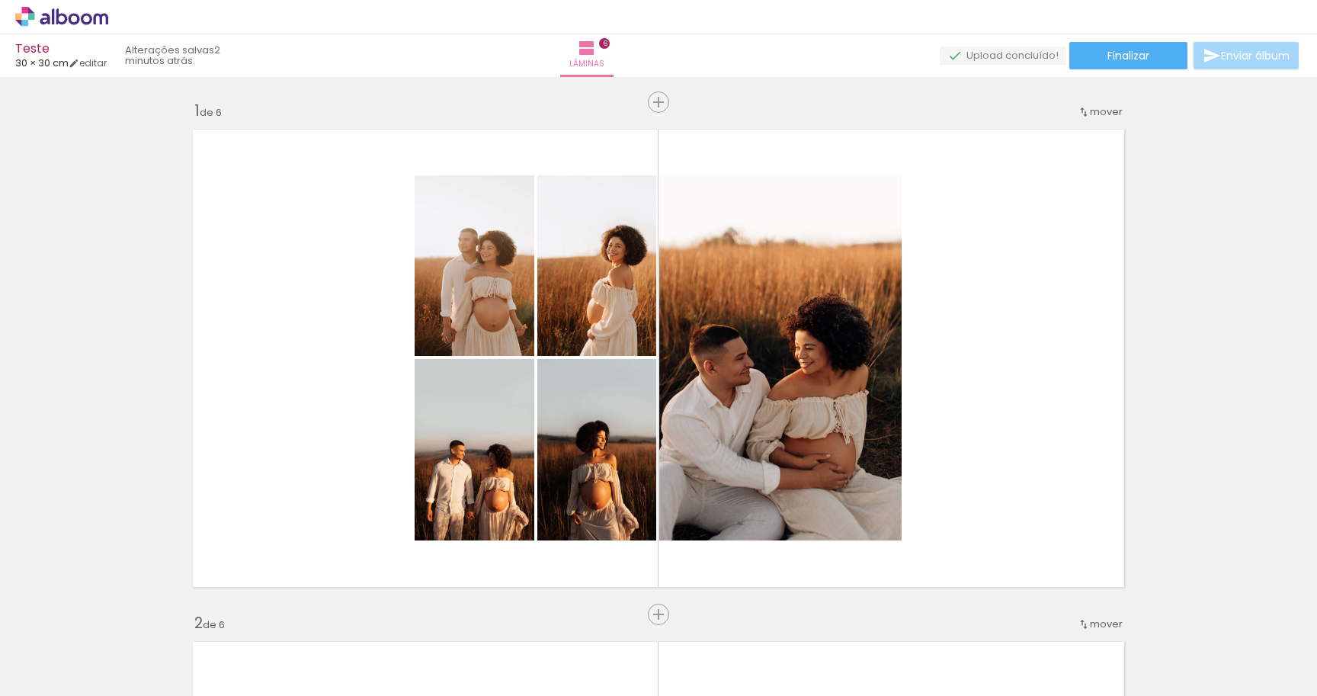
click at [1231, 55] on span "Enviar álbum" at bounding box center [1255, 55] width 69 height 11
click at [1142, 57] on span "Finalizar" at bounding box center [1128, 55] width 42 height 11
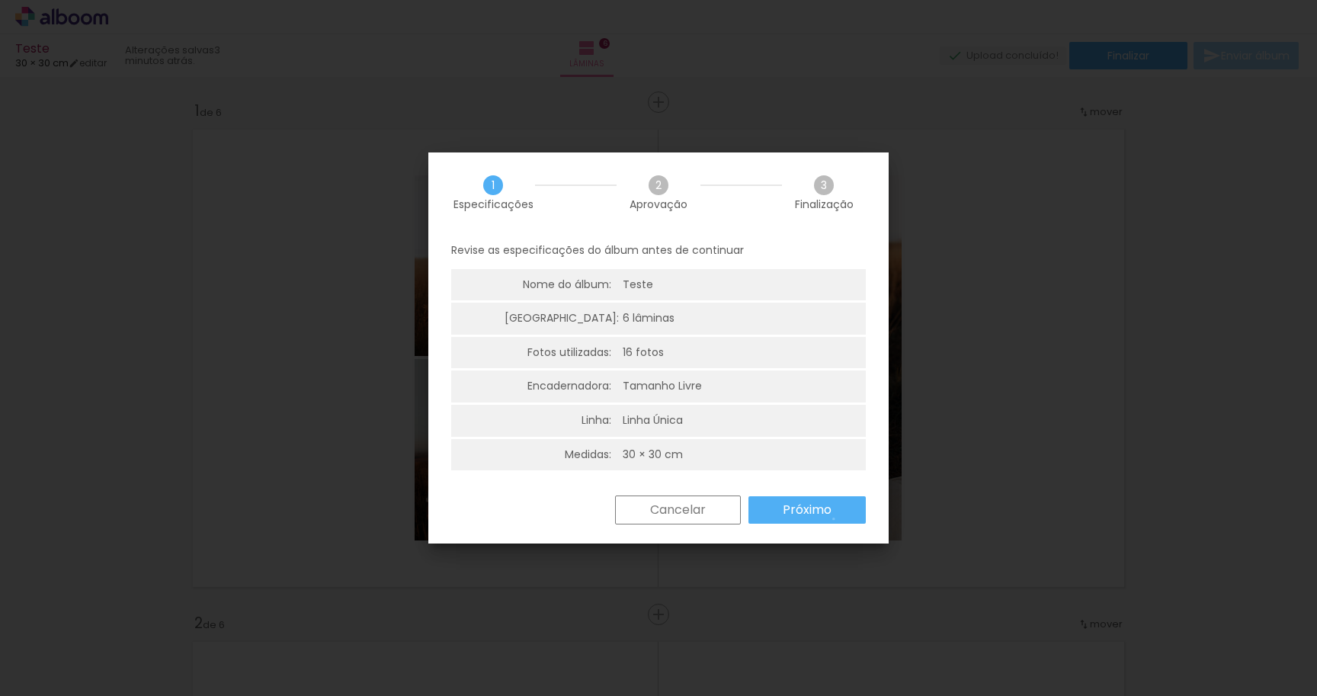
click at [834, 519] on paper-button "Próximo" at bounding box center [806, 509] width 117 height 27
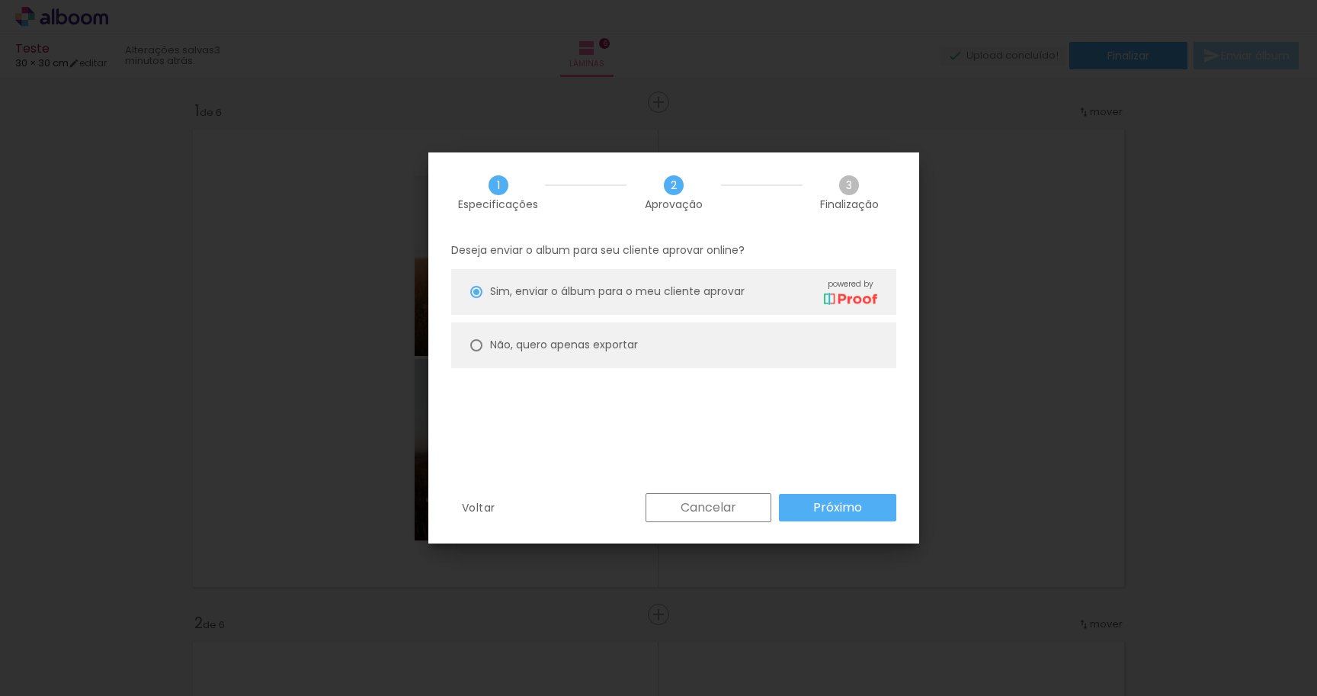
click at [0, 0] on slot "Não, quero apenas exportar" at bounding box center [0, 0] width 0 height 0
type paper-radio-button "on"
click at [877, 515] on paper-button "Próximo" at bounding box center [837, 507] width 117 height 27
